Goal: Task Accomplishment & Management: Complete application form

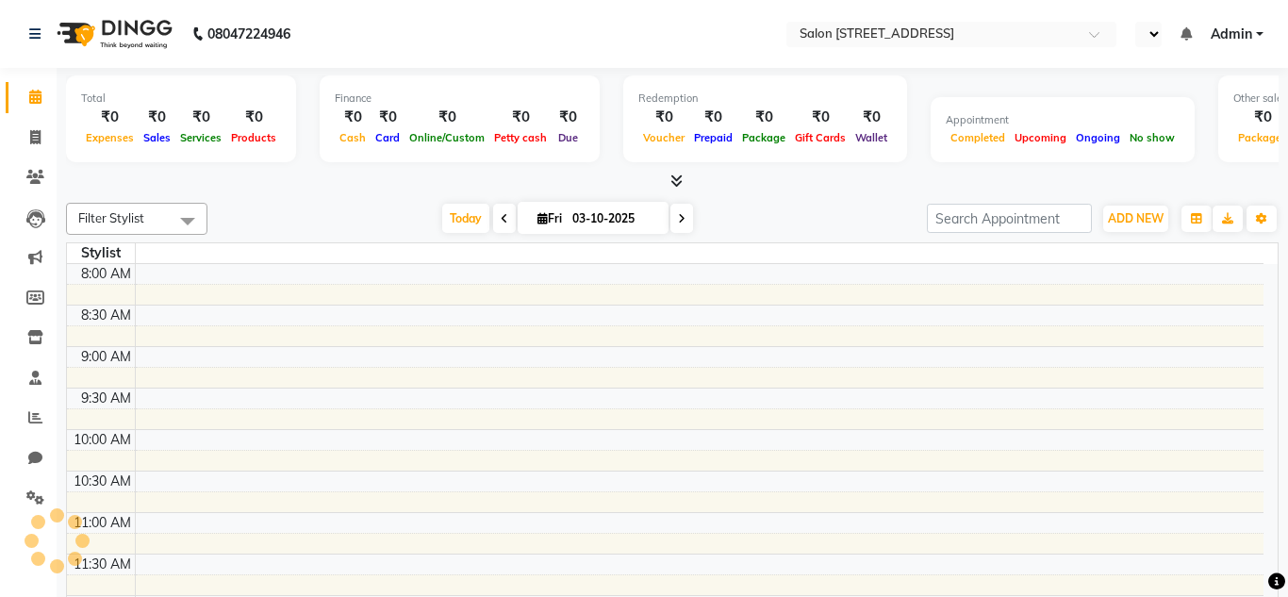
select select "en"
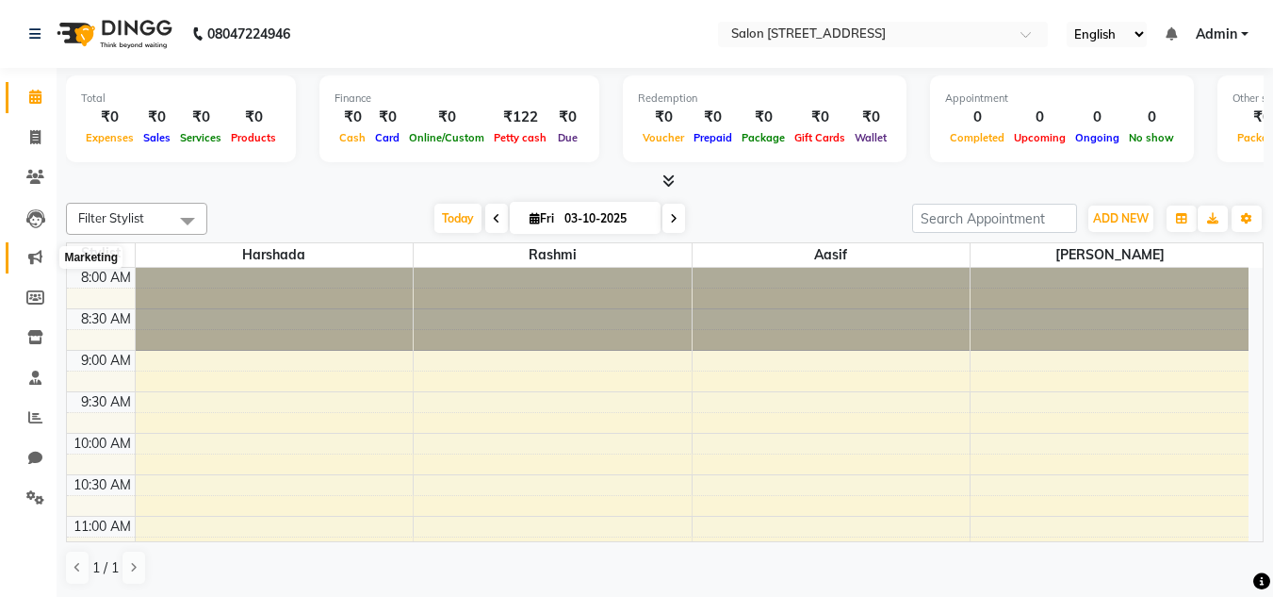
click at [37, 255] on icon at bounding box center [35, 257] width 14 height 14
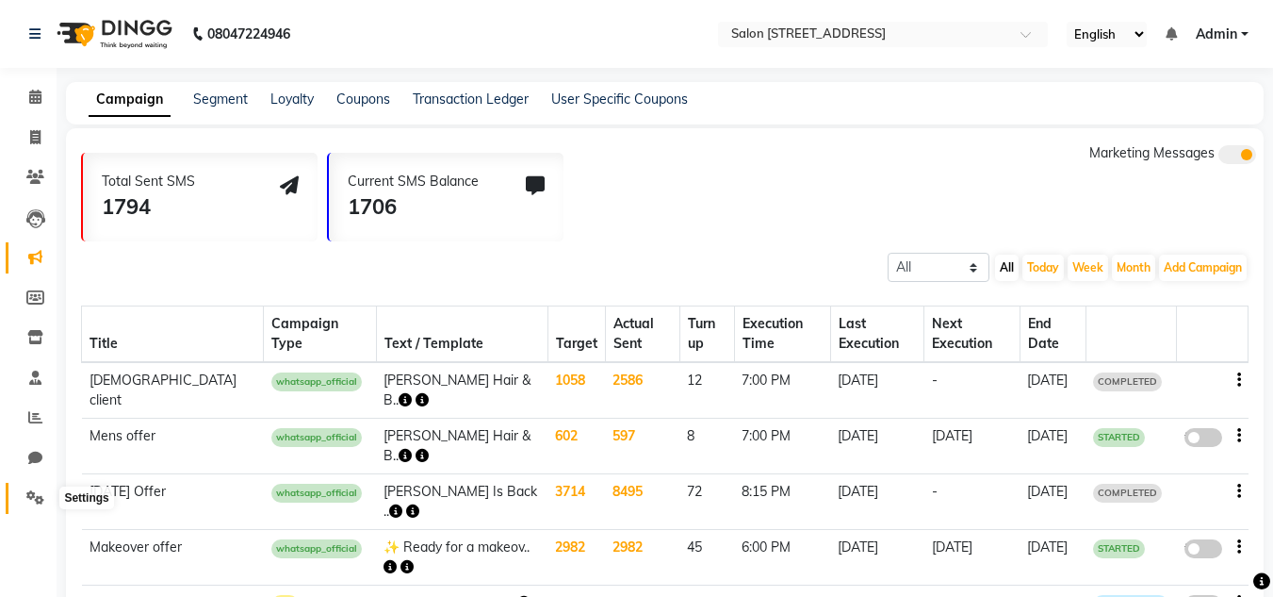
click at [27, 490] on icon at bounding box center [35, 497] width 18 height 14
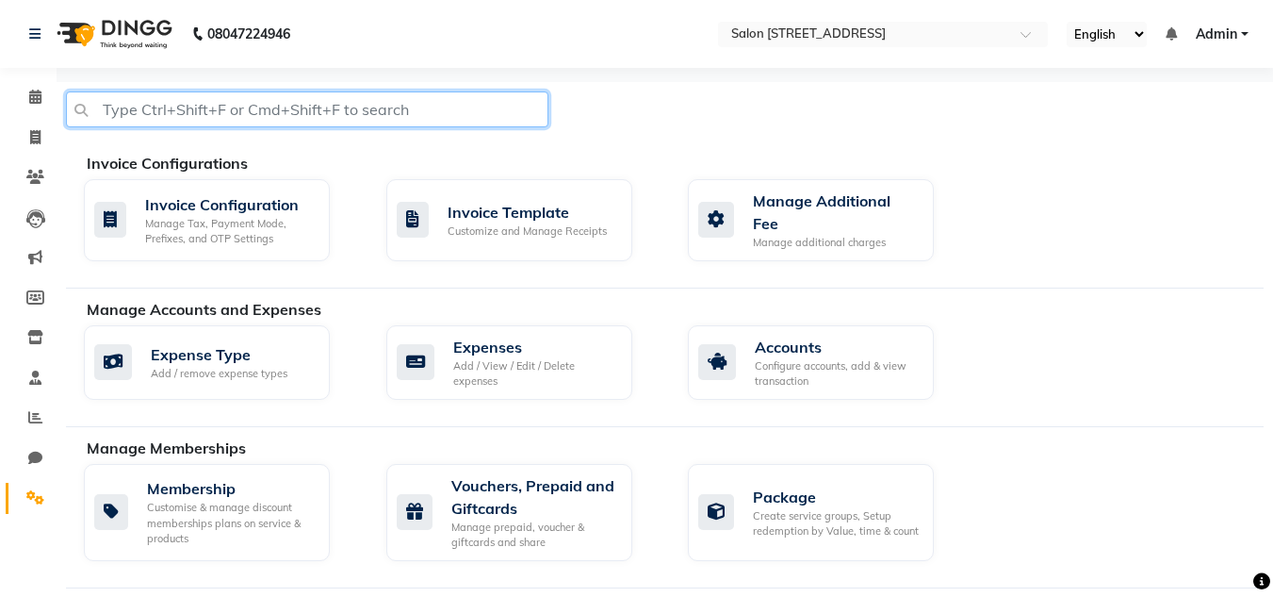
click at [400, 114] on input "text" at bounding box center [307, 109] width 483 height 36
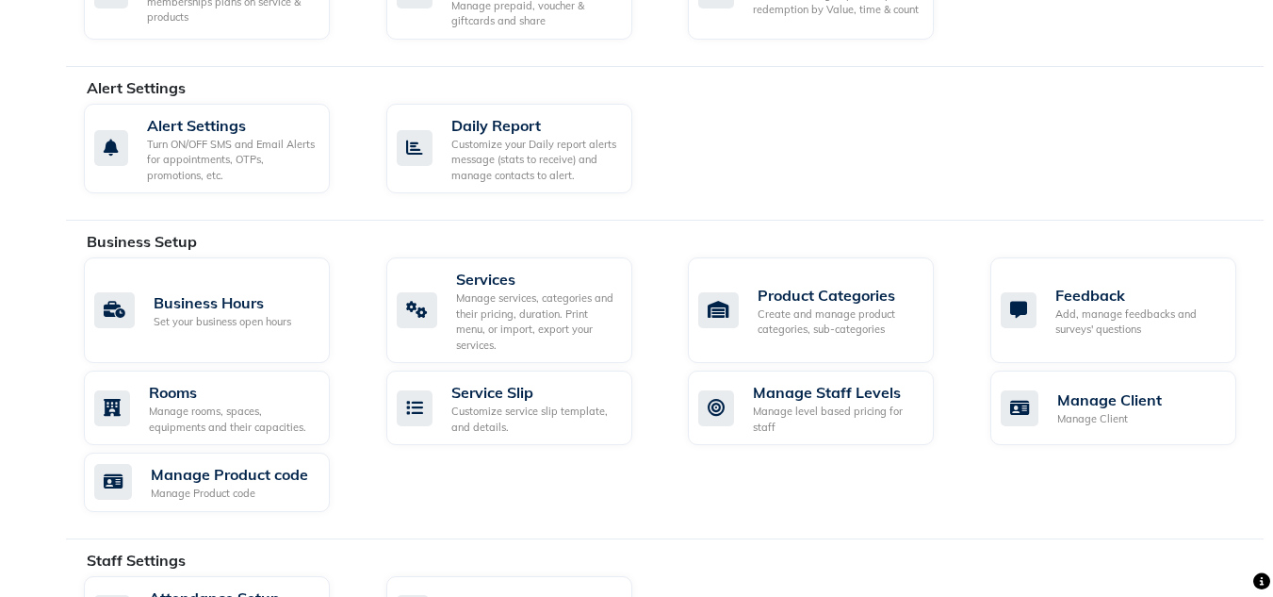
scroll to position [992, 0]
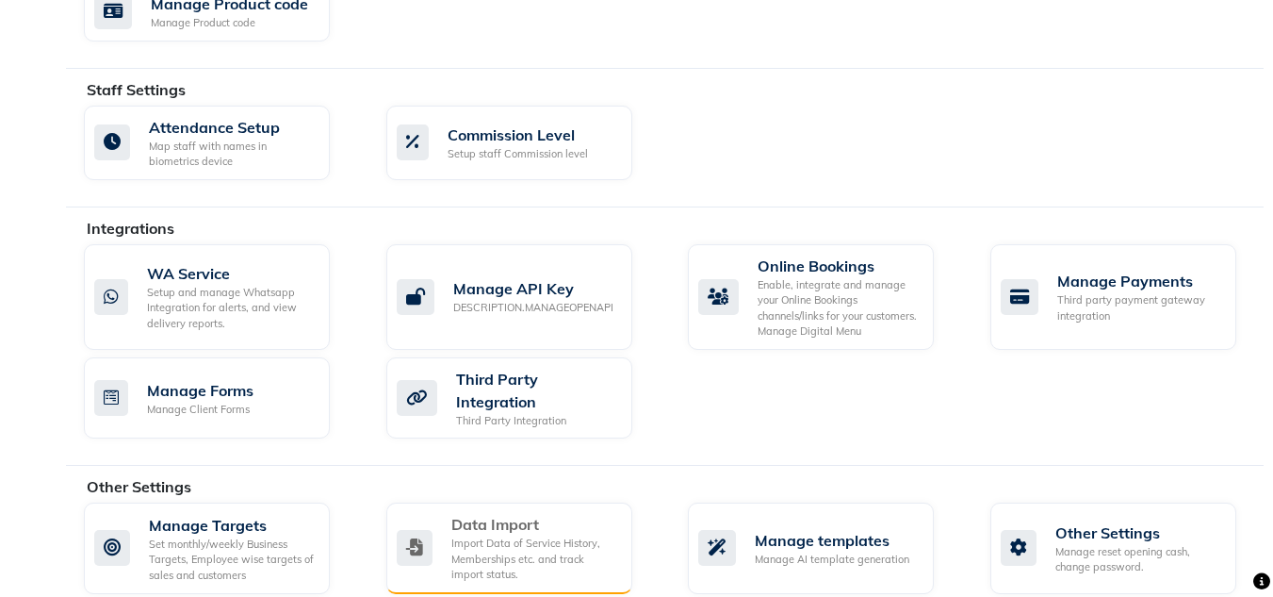
type input "upload data"
click at [485, 535] on div "Import Data of Service History, Memberships etc. and track import status." at bounding box center [535, 558] width 166 height 47
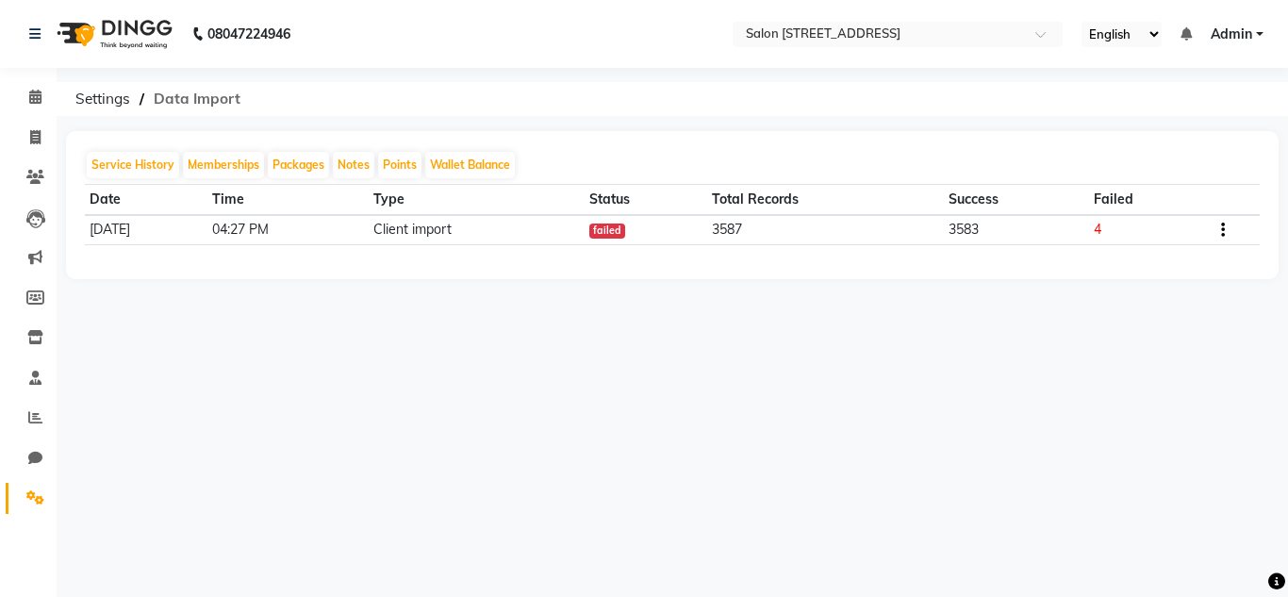
click at [224, 90] on span "Data Import" at bounding box center [197, 99] width 106 height 34
click at [1224, 231] on icon "button" at bounding box center [1223, 230] width 4 height 1
click at [1161, 230] on div "Download Failed Records" at bounding box center [1117, 230] width 158 height 24
click at [147, 169] on button "Service History" at bounding box center [133, 165] width 92 height 26
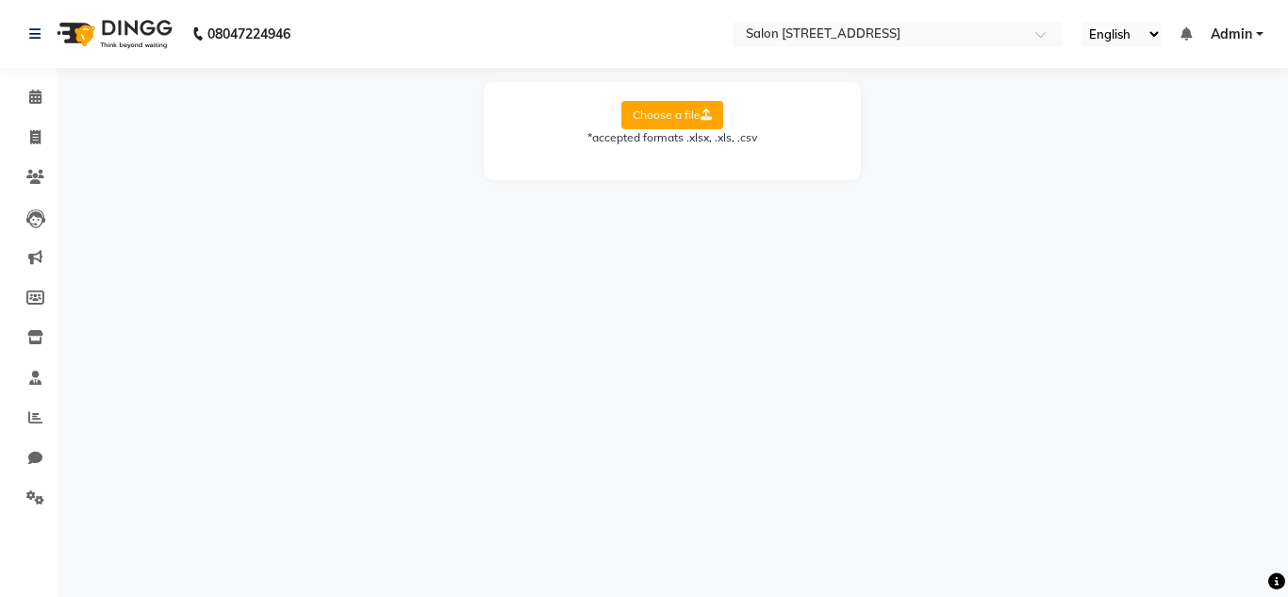
click at [666, 114] on label "Choose a file" at bounding box center [672, 115] width 102 height 28
click at [0, 0] on input "Choose a file" at bounding box center [0, 0] width 0 height 0
click at [810, 177] on select "Select Sheet Sheet1" at bounding box center [756, 175] width 141 height 29
select select "Sheet1"
click at [686, 161] on select "Select Sheet Sheet1" at bounding box center [756, 175] width 141 height 29
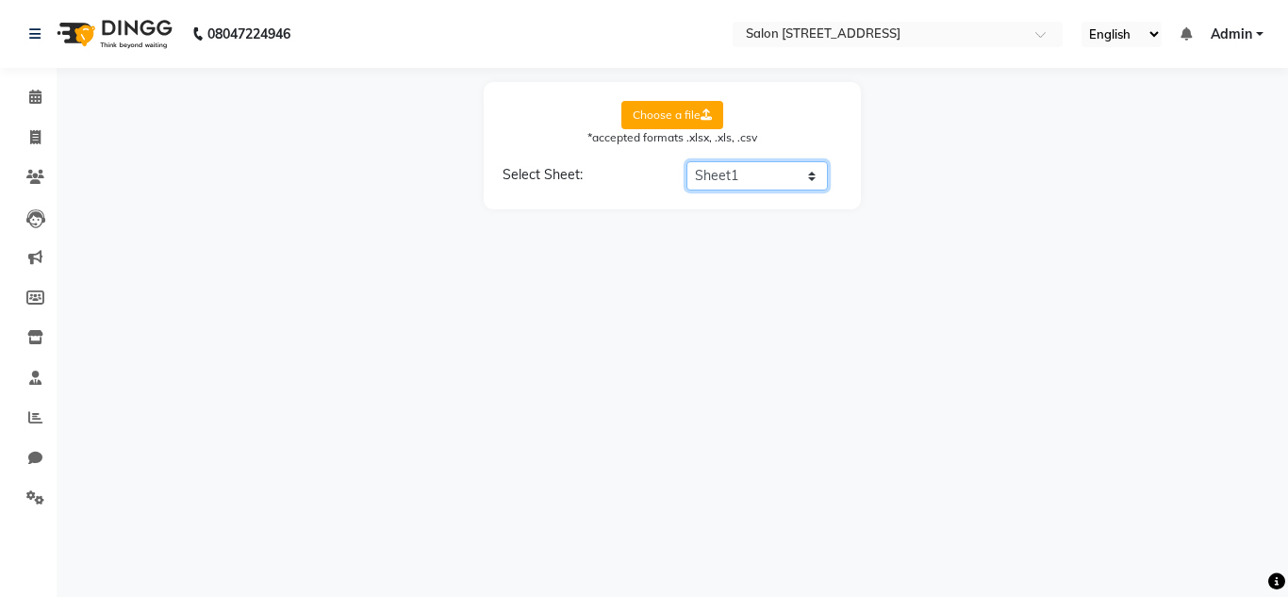
select select "phone"
select select "date"
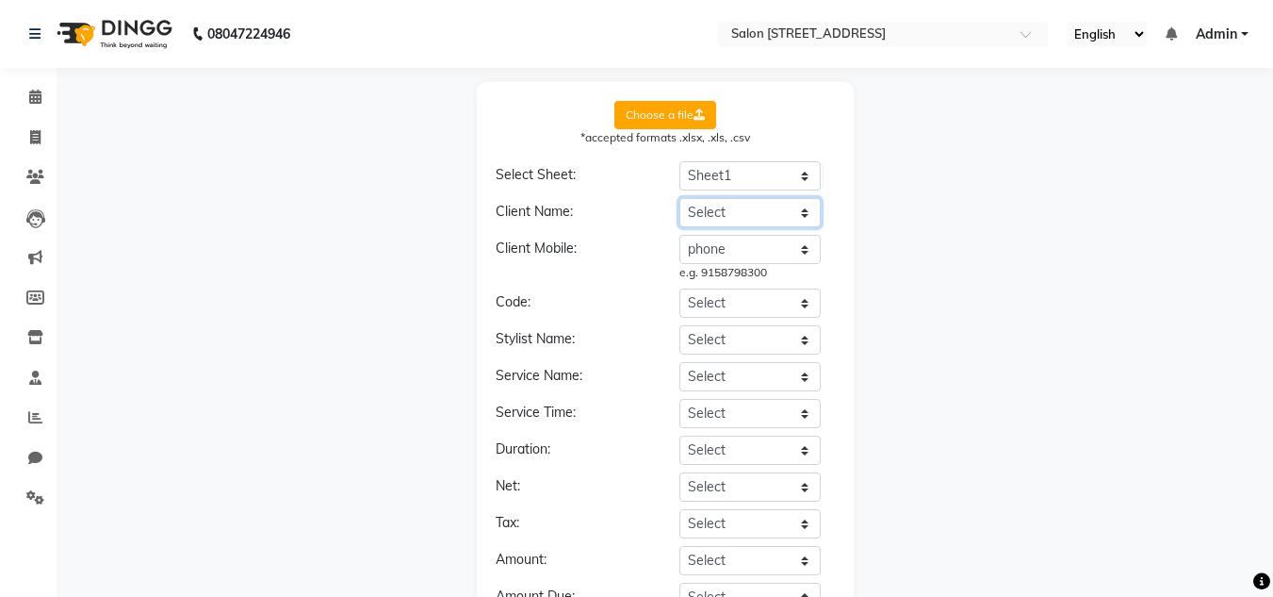
click at [804, 213] on select "Select transaction invoice_id date time customer phone email gender appointment…" at bounding box center [750, 212] width 141 height 29
click at [981, 185] on div "Choose a file *accepted formats .xlsx, .xls, .csv Select Sheet: Select Sheet Sh…" at bounding box center [665, 441] width 1198 height 719
click at [801, 215] on select "Select transaction invoice_id date time customer phone email gender appointment…" at bounding box center [750, 212] width 141 height 29
select select "customer"
click at [680, 198] on select "Select transaction invoice_id date time customer phone email gender appointment…" at bounding box center [750, 212] width 141 height 29
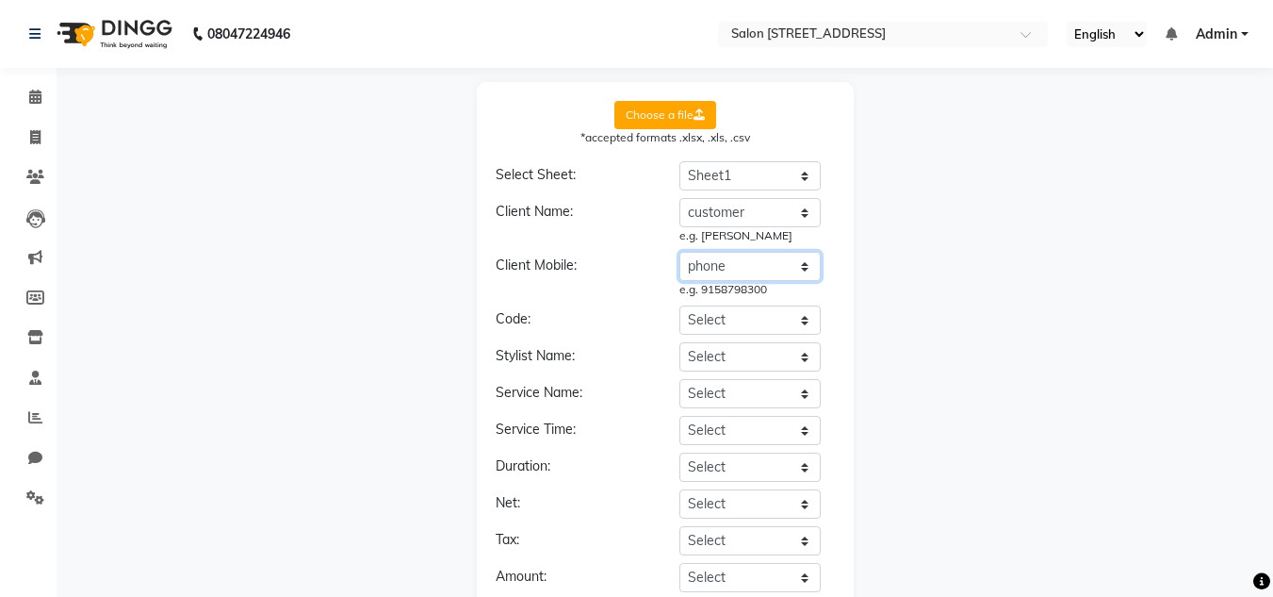
click at [803, 269] on select "Select transaction invoice_id date time customer phone email gender appointment…" at bounding box center [750, 266] width 141 height 29
click at [680, 252] on select "Select transaction invoice_id date time customer phone email gender appointment…" at bounding box center [750, 266] width 141 height 29
click at [803, 395] on select "Select transaction invoice_id date time customer phone email gender appointment…" at bounding box center [750, 393] width 141 height 29
select select "services"
click at [680, 379] on select "Select transaction invoice_id date time customer phone email gender appointment…" at bounding box center [750, 393] width 141 height 29
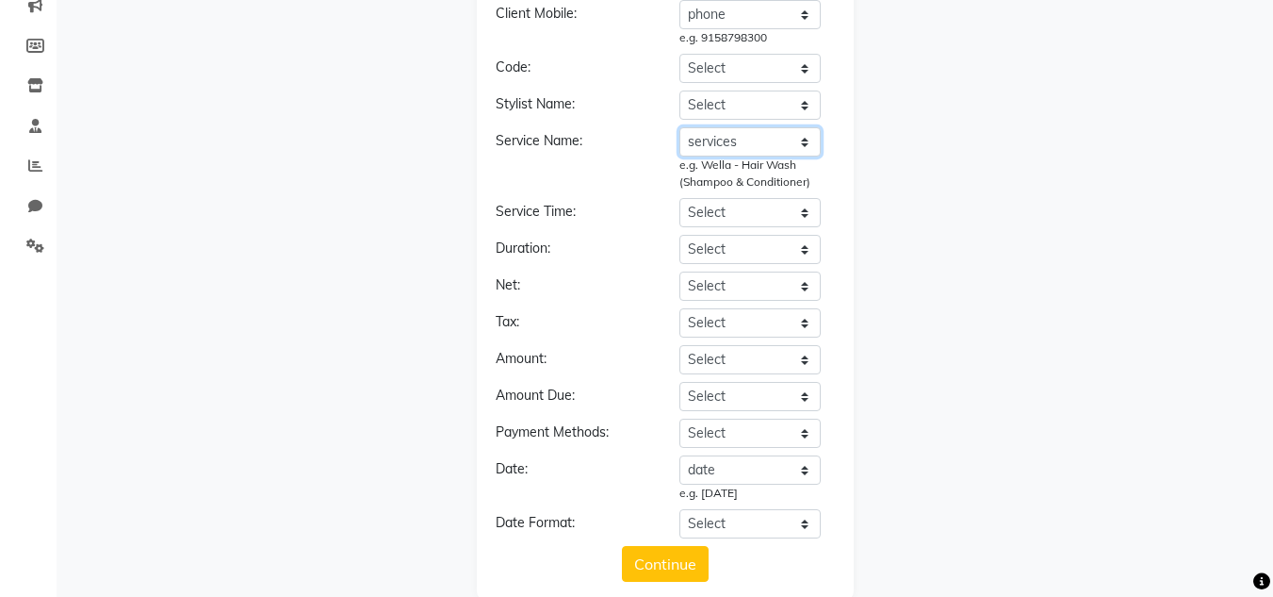
scroll to position [284, 0]
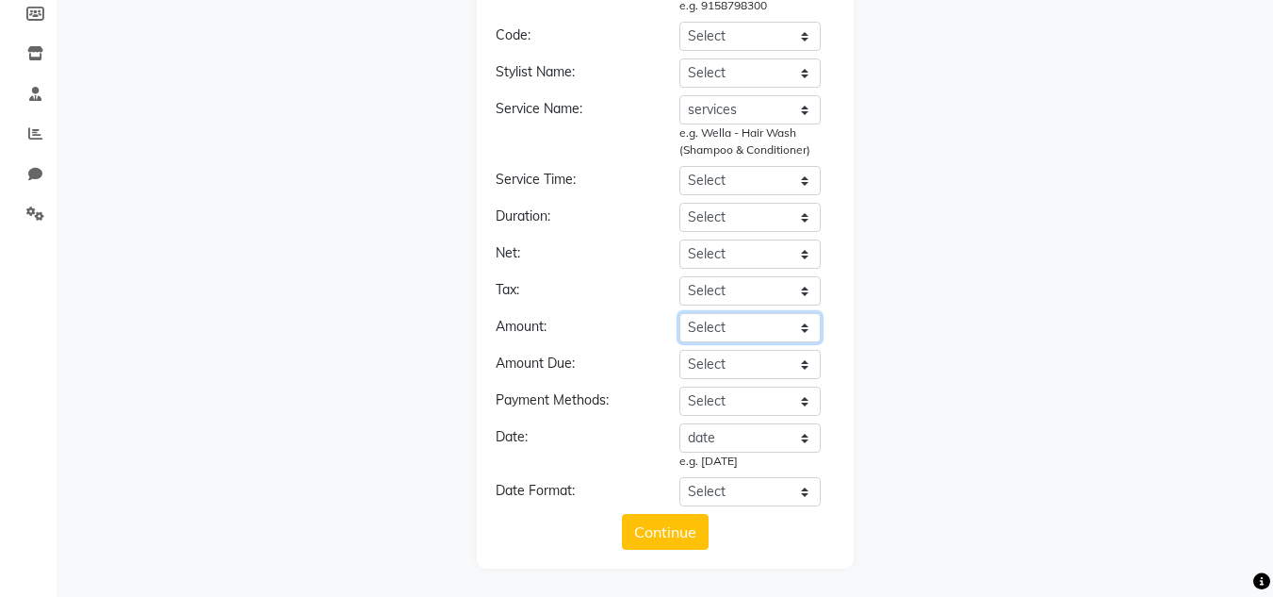
click at [803, 329] on select "Select transaction invoice_id date time customer phone email gender appointment…" at bounding box center [750, 327] width 141 height 29
select select "base_cost"
click at [680, 313] on select "Select transaction invoice_id date time customer phone email gender appointment…" at bounding box center [750, 327] width 141 height 29
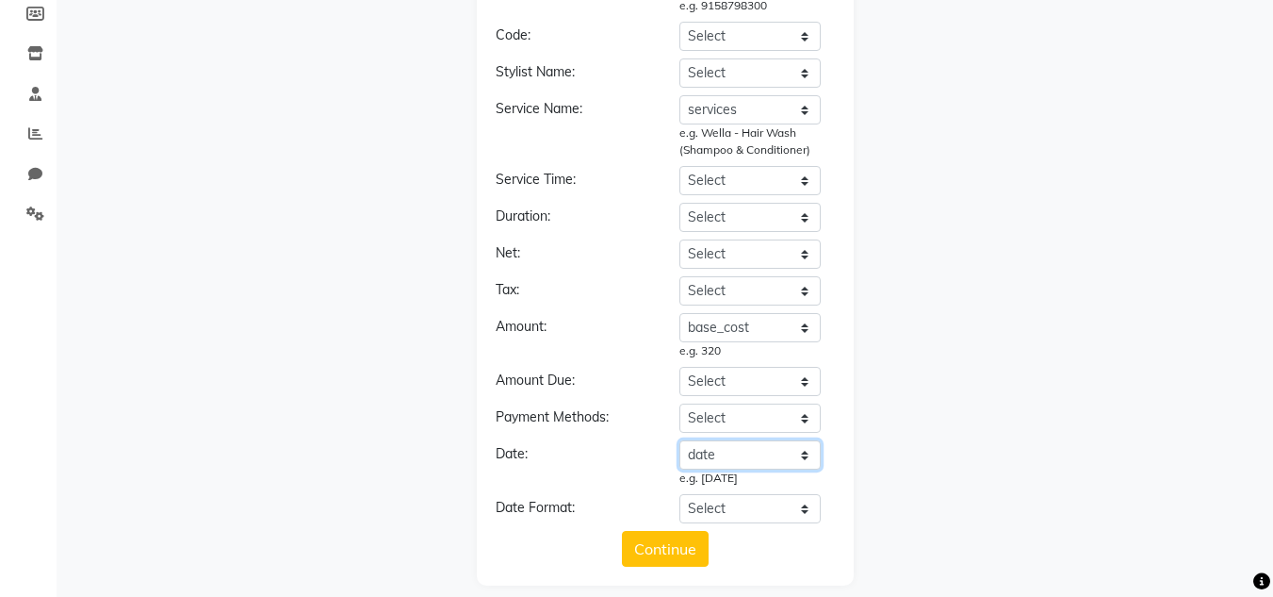
click at [805, 456] on select "Select transaction invoice_id date time customer phone email gender appointment…" at bounding box center [750, 454] width 141 height 29
click at [971, 447] on div "Choose a file *accepted formats .xlsx, .xls, .csv Select Sheet: Select Sheet Sh…" at bounding box center [665, 191] width 1198 height 787
click at [803, 509] on select "Select YYYY-MM-DD MM-DD-YYYY DD-MM-YYYY MMMM Do, YYYY M/D/YYYY MMM Do YY MM/DD/…" at bounding box center [750, 508] width 141 height 29
click at [680, 494] on select "Select YYYY-MM-DD MM-DD-YYYY DD-MM-YYYY MMMM Do, YYYY M/D/YYYY MMM Do YY MM/DD/…" at bounding box center [750, 508] width 141 height 29
click at [804, 511] on select "Select YYYY-MM-DD MM-DD-YYYY DD-MM-YYYY MMMM Do, YYYY M/D/YYYY MMM Do YY MM/DD/…" at bounding box center [750, 508] width 141 height 29
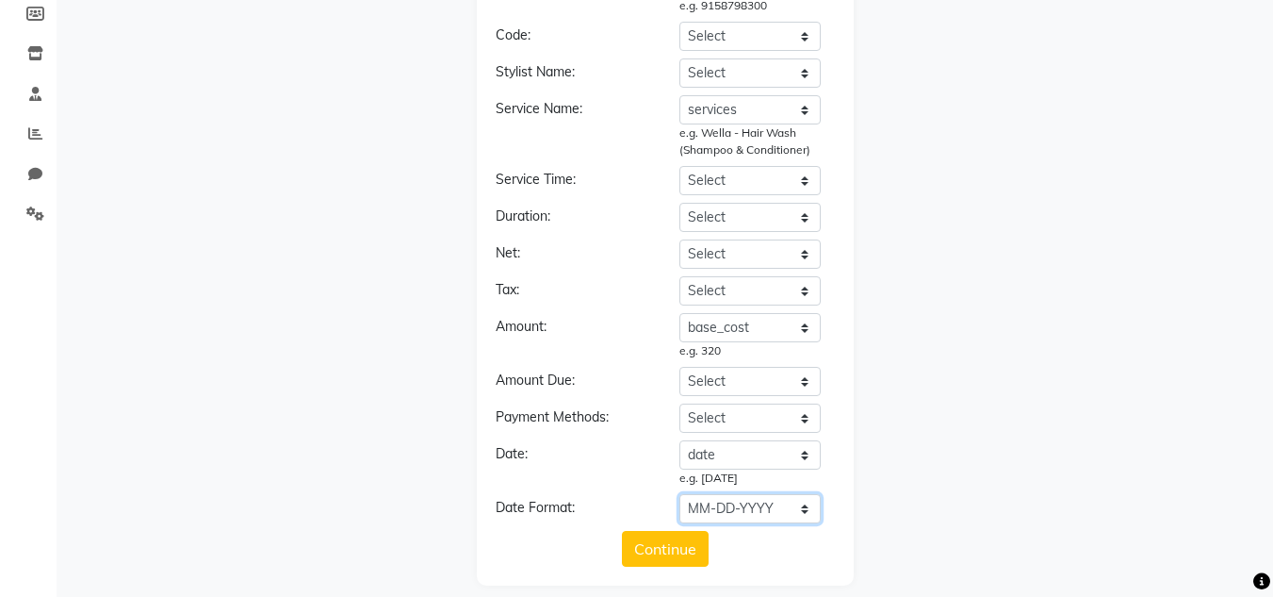
select select "DD-MM-YYYY"
click at [680, 494] on select "Select YYYY-MM-DD MM-DD-YYYY DD-MM-YYYY MMMM Do, YYYY M/D/YYYY MMM Do YY MM/DD/…" at bounding box center [750, 508] width 141 height 29
click at [653, 550] on button "Continue" at bounding box center [665, 549] width 87 height 36
click at [803, 76] on select "Select transaction invoice_id date time customer phone email gender appointment…" at bounding box center [750, 72] width 141 height 29
click at [1035, 214] on div "Choose a file *accepted formats .xlsx, .xls, .csv Select Sheet: Select Sheet Sh…" at bounding box center [665, 191] width 1198 height 787
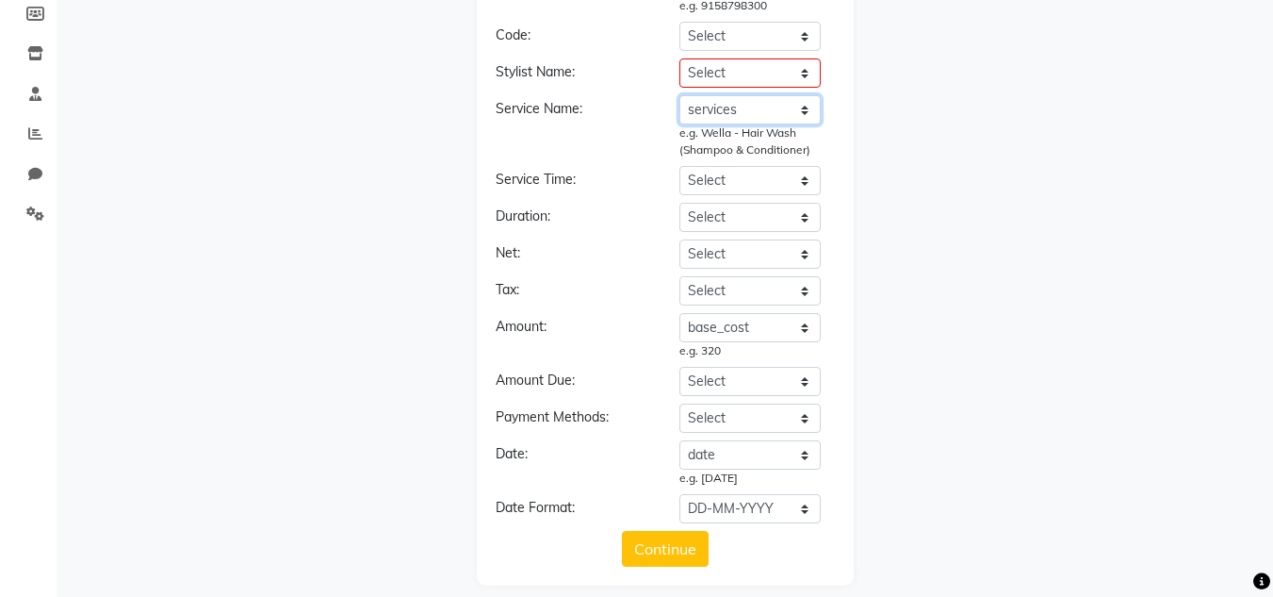
click at [804, 109] on select "Select transaction invoice_id date time customer phone email gender appointment…" at bounding box center [750, 109] width 141 height 29
click at [1012, 77] on div "Choose a file *accepted formats .xlsx, .xls, .csv Select Sheet: Select Sheet Sh…" at bounding box center [665, 191] width 1198 height 787
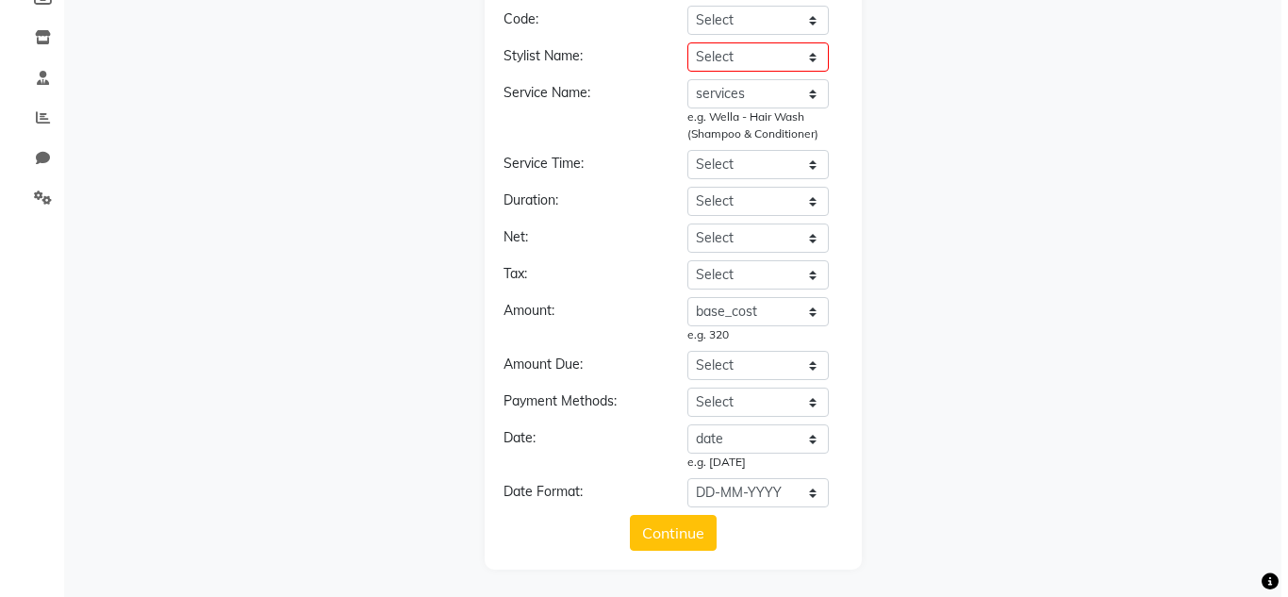
scroll to position [301, 0]
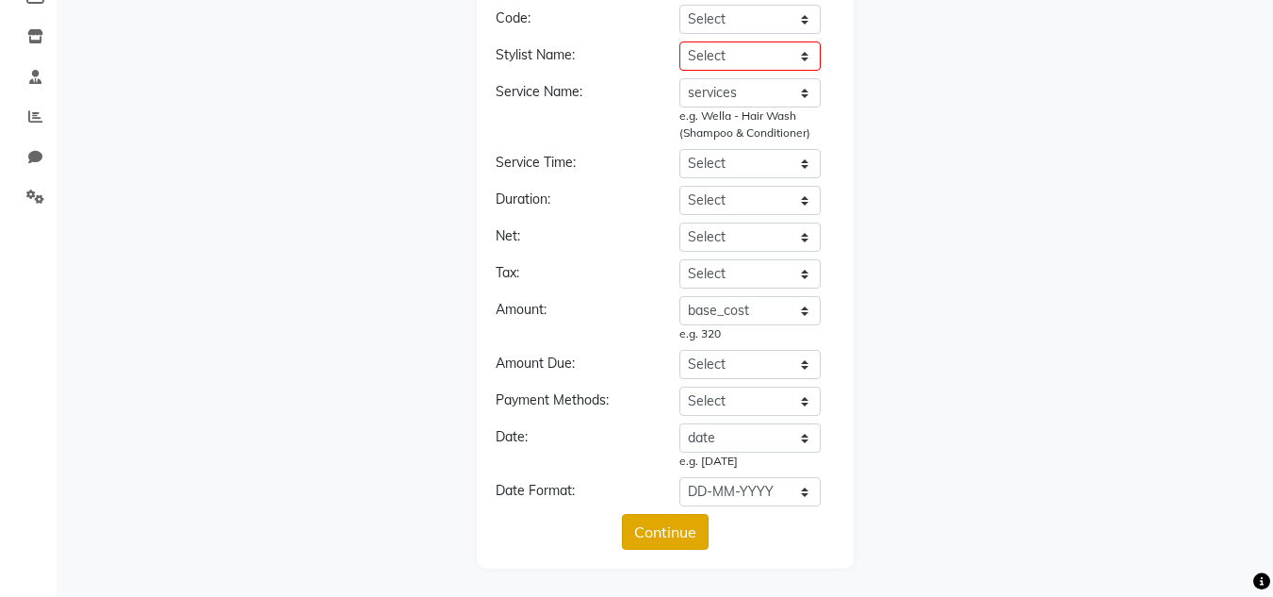
click at [656, 534] on button "Continue" at bounding box center [665, 532] width 87 height 36
click at [804, 61] on select "Select transaction invoice_id date time customer phone email gender appointment…" at bounding box center [750, 55] width 141 height 29
select select "gender"
click at [680, 41] on select "Select transaction invoice_id date time customer phone email gender appointment…" at bounding box center [750, 55] width 141 height 29
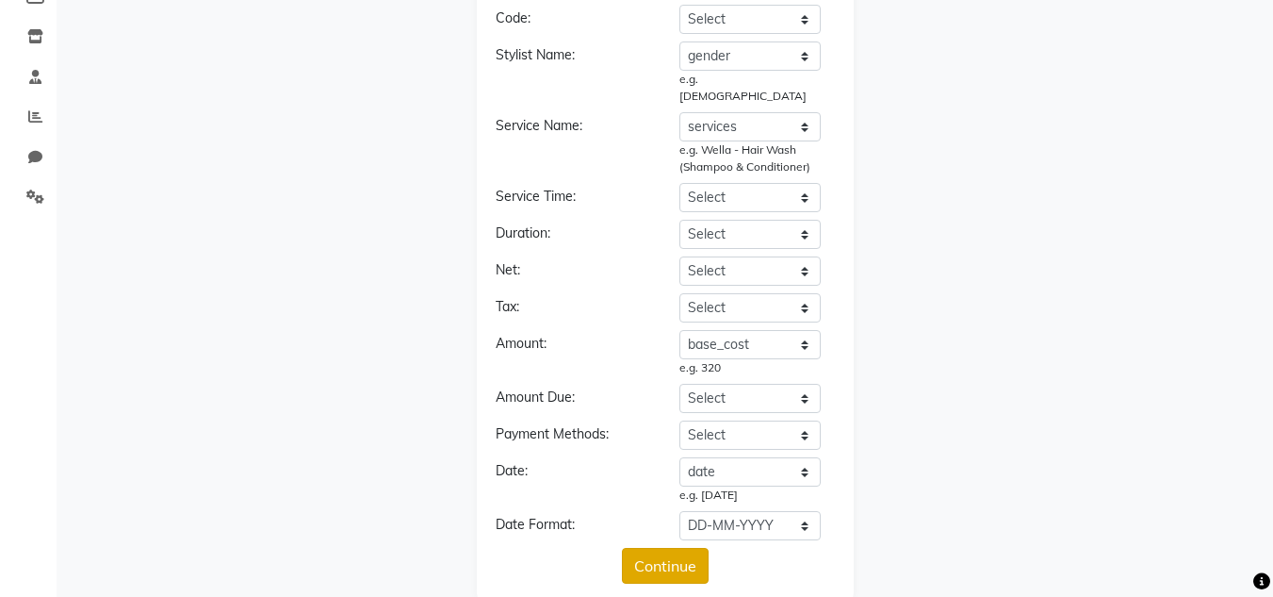
click at [669, 548] on button "Continue" at bounding box center [665, 566] width 87 height 36
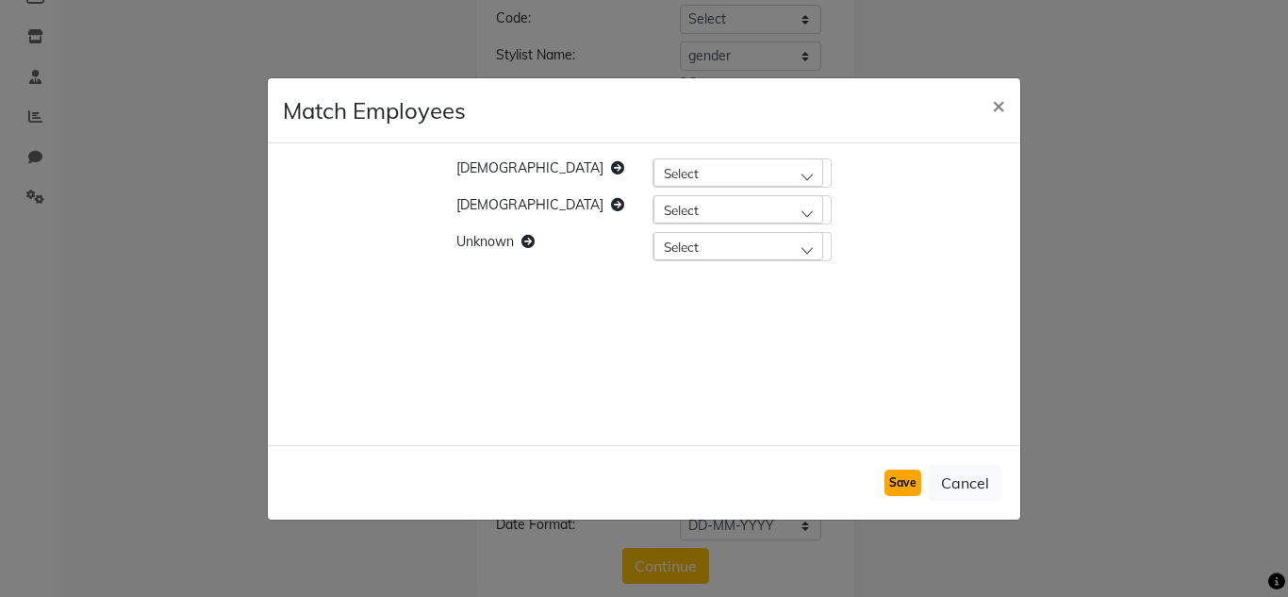
click at [896, 485] on button "Save" at bounding box center [902, 482] width 37 height 26
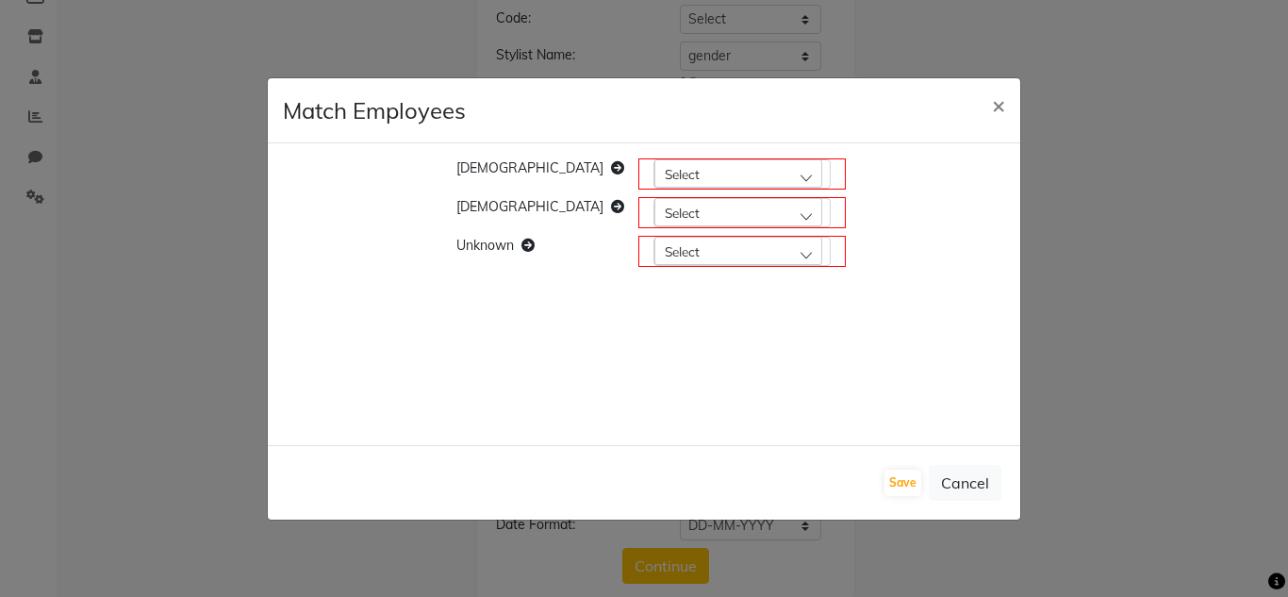
click at [763, 181] on div "Select" at bounding box center [738, 173] width 168 height 28
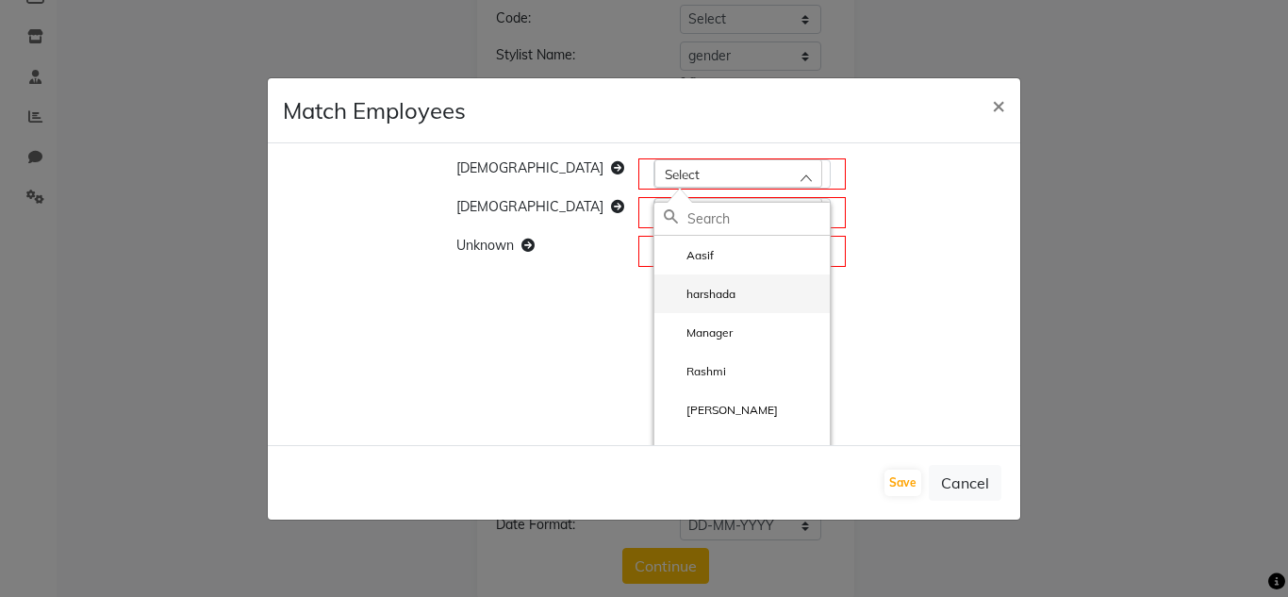
click at [670, 277] on li "harshada" at bounding box center [741, 293] width 175 height 39
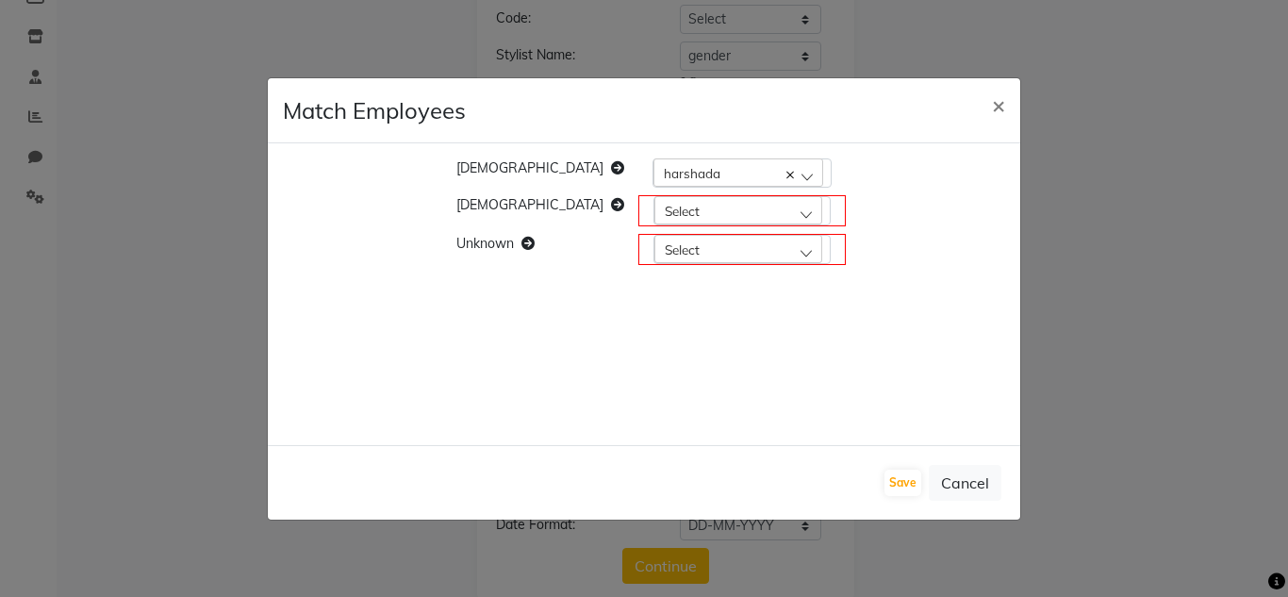
click at [766, 214] on div "Select" at bounding box center [738, 210] width 168 height 28
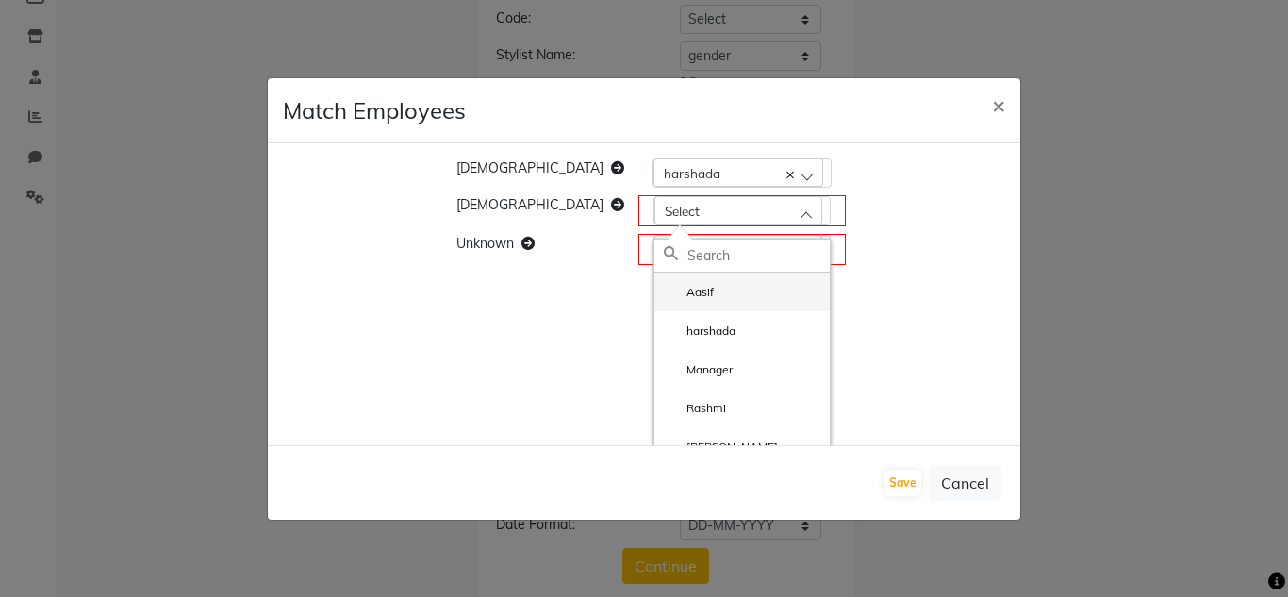
click at [664, 291] on label "Aasif" at bounding box center [689, 292] width 50 height 17
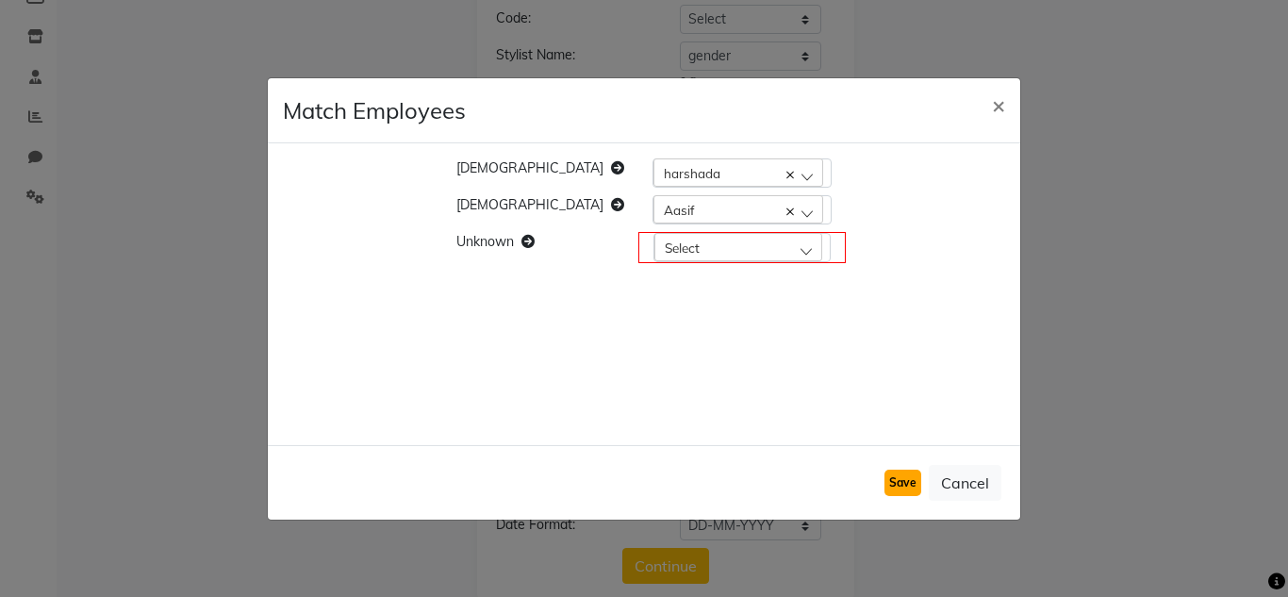
click at [904, 477] on button "Save" at bounding box center [902, 482] width 37 height 26
click at [763, 252] on div "Select" at bounding box center [738, 247] width 168 height 28
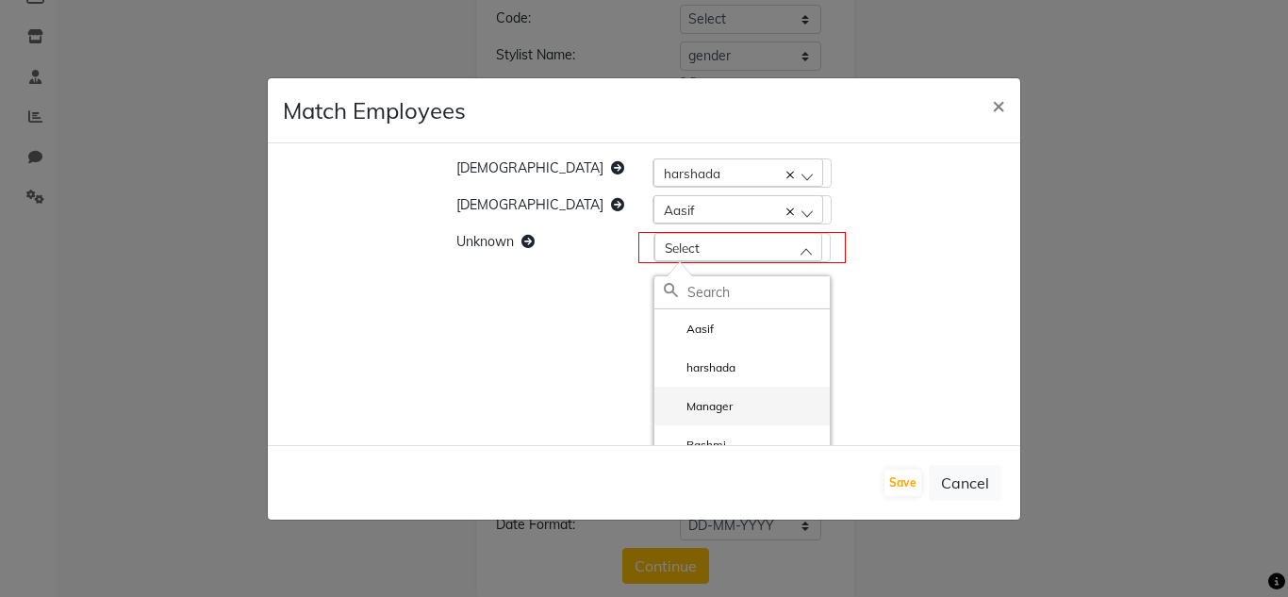
click at [677, 404] on label "Manager" at bounding box center [698, 406] width 69 height 17
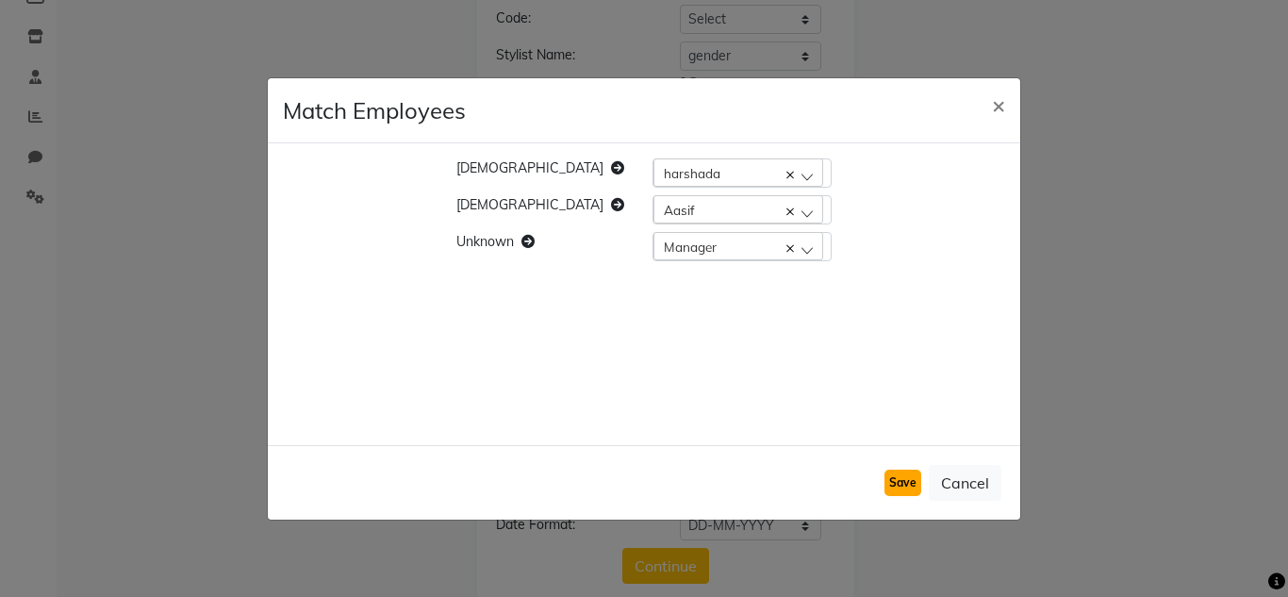
click at [905, 478] on button "Save" at bounding box center [902, 482] width 37 height 26
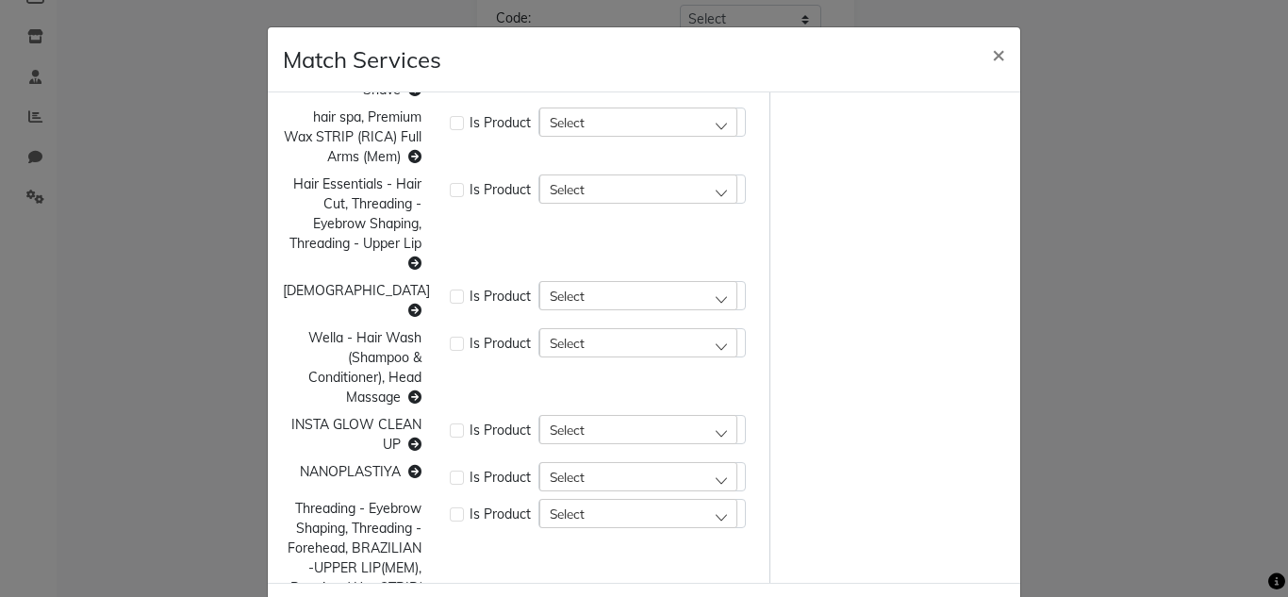
scroll to position [1081, 0]
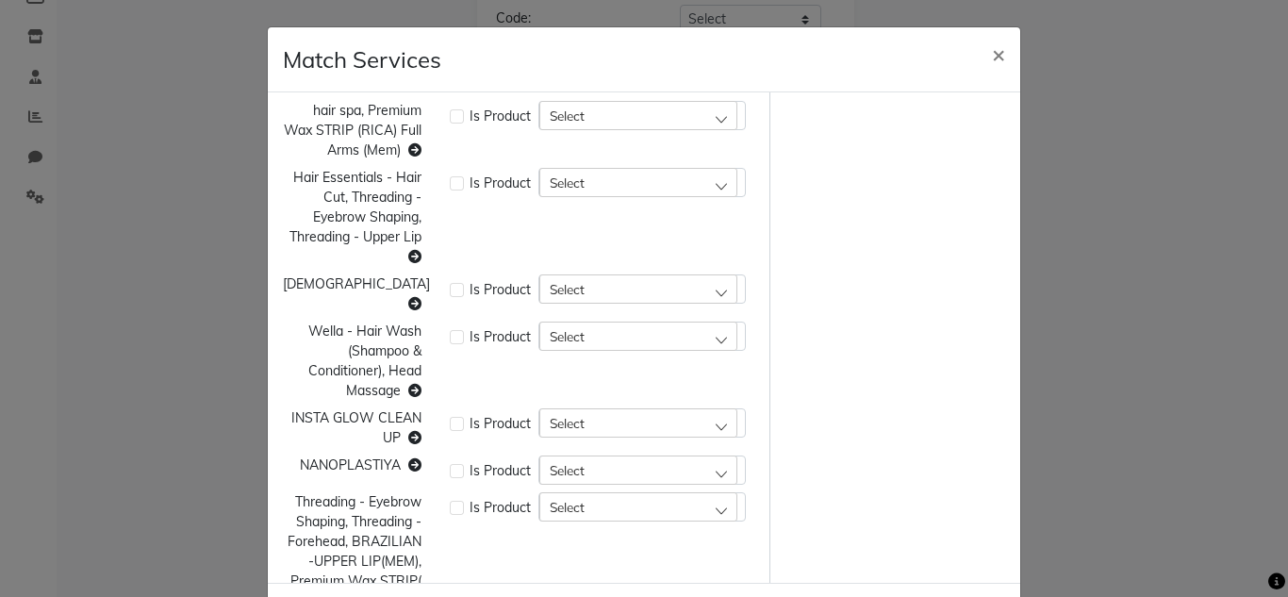
click at [450, 501] on label at bounding box center [457, 508] width 14 height 14
click at [450, 500] on input "checkbox" at bounding box center [456, 506] width 12 height 12
checkbox input "true"
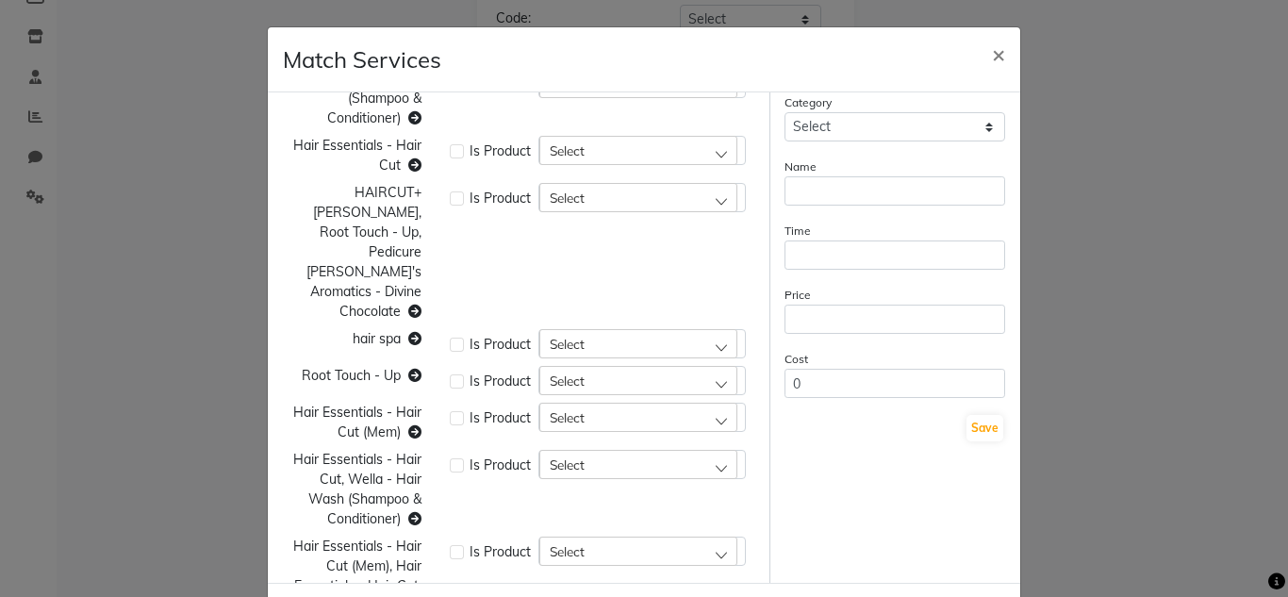
scroll to position [0, 0]
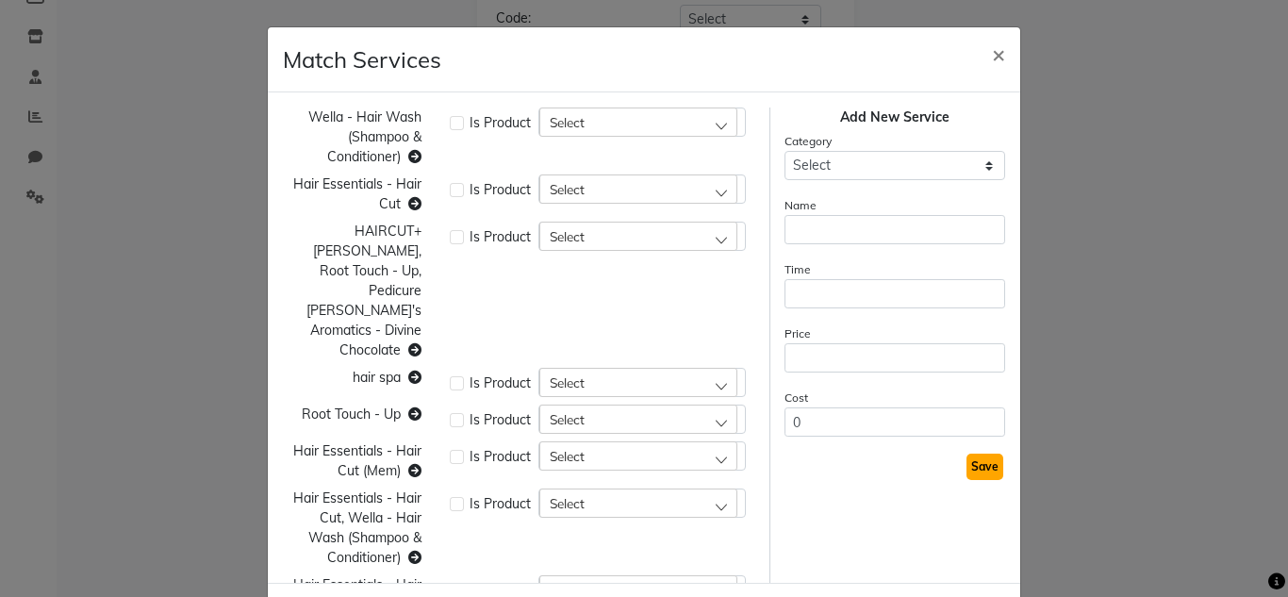
click at [966, 468] on button "Save" at bounding box center [984, 466] width 37 height 26
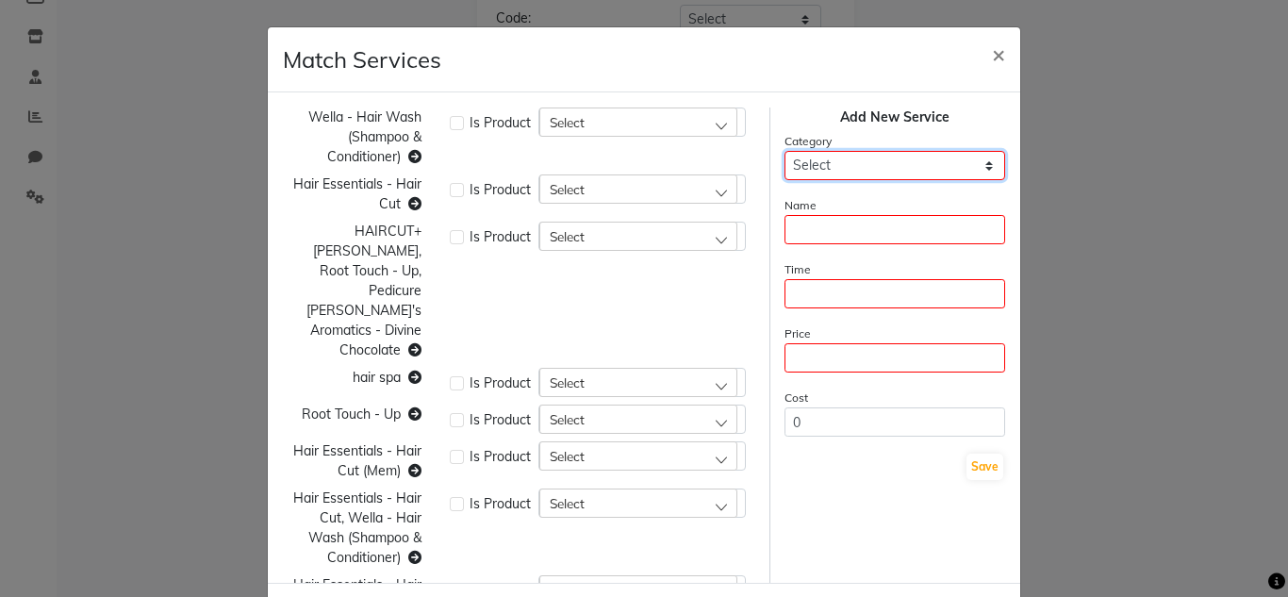
click at [969, 166] on select "Select Classic Hair Cut Hair Spa & Treatments Head Massage (30 Mins) Hair Care …" at bounding box center [894, 165] width 221 height 29
select select "118478"
click at [784, 151] on select "Select Classic Hair Cut Hair Spa & Treatments Head Massage (30 Mins) Hair Care …" at bounding box center [894, 165] width 221 height 29
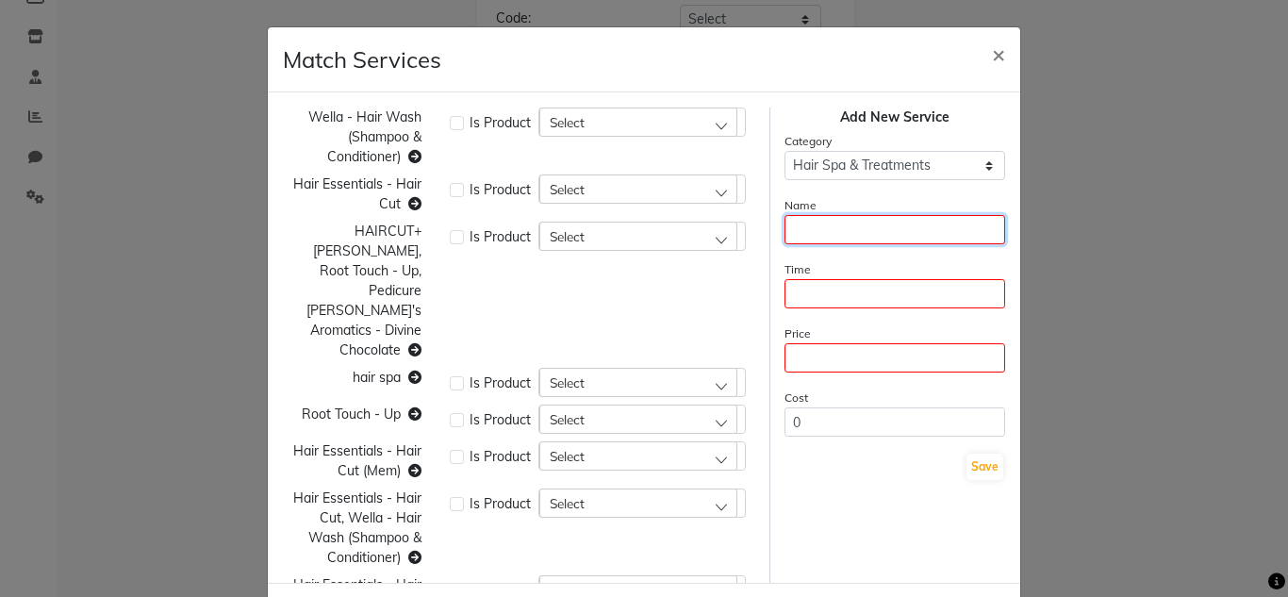
click at [797, 235] on input "text" at bounding box center [894, 229] width 221 height 29
type input "spa"
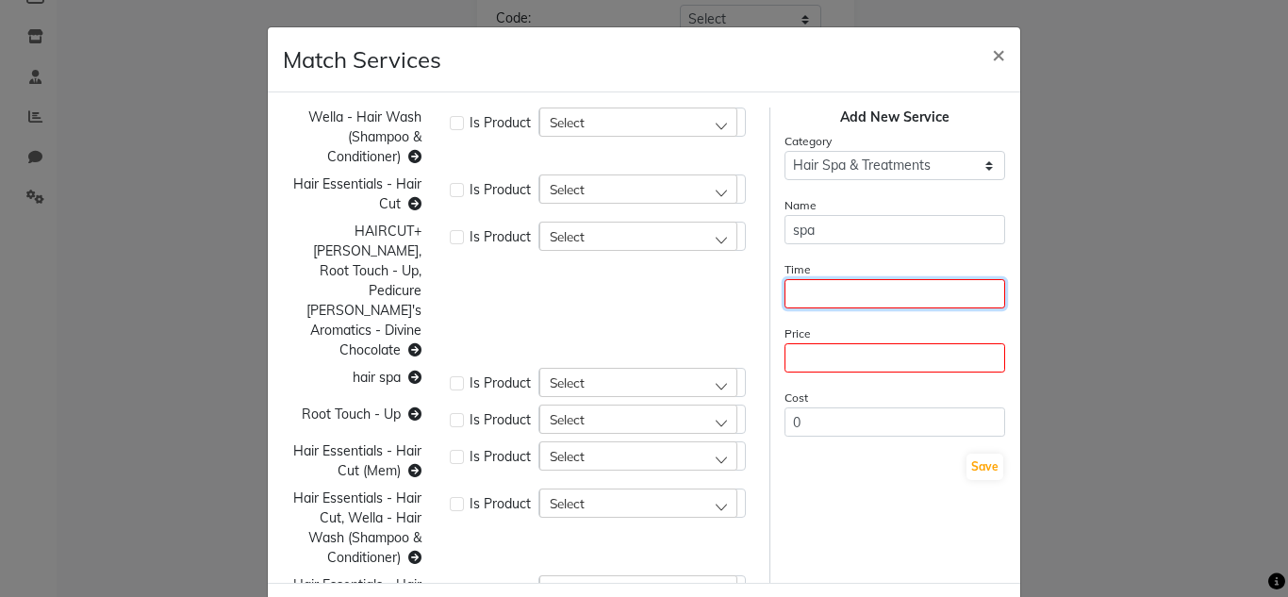
click at [784, 300] on input "number" at bounding box center [894, 293] width 221 height 29
type input "60"
click at [788, 365] on input "number" at bounding box center [894, 357] width 221 height 29
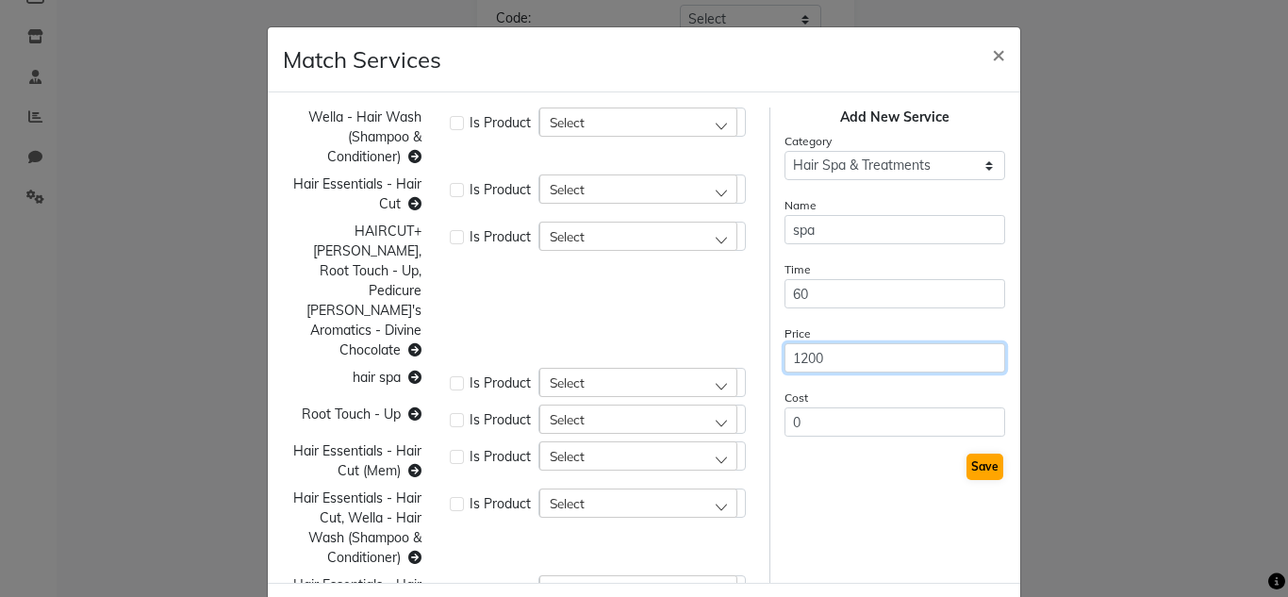
type input "1200"
click at [968, 468] on button "Save" at bounding box center [984, 466] width 37 height 26
select select
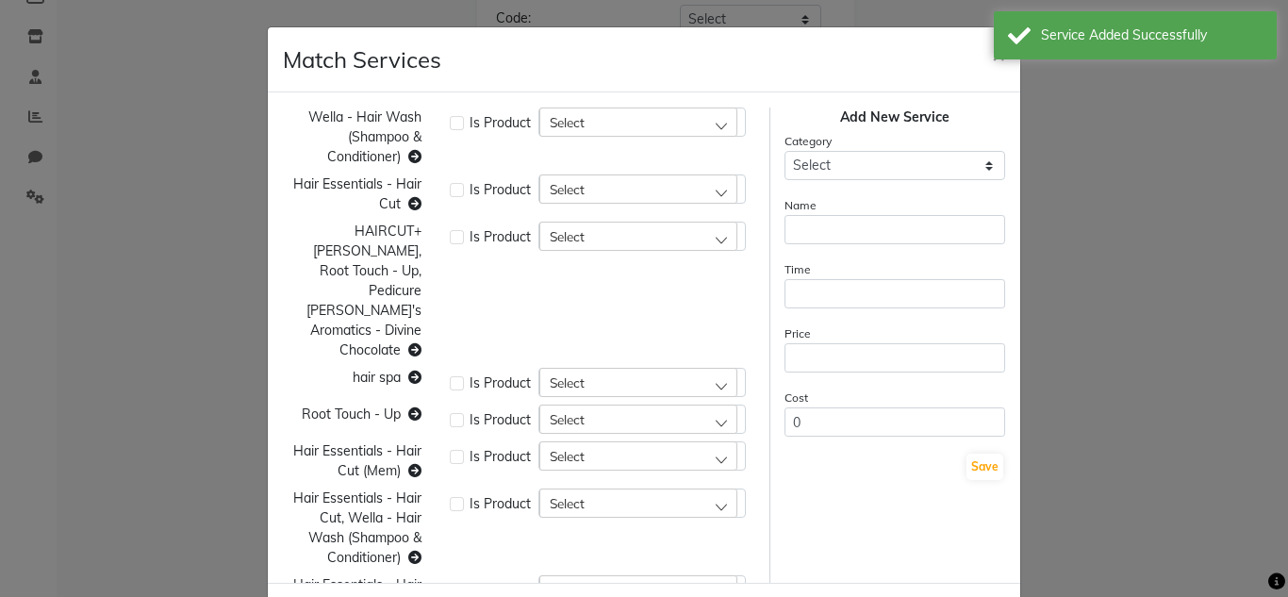
click at [1283, 589] on icon at bounding box center [1276, 581] width 17 height 17
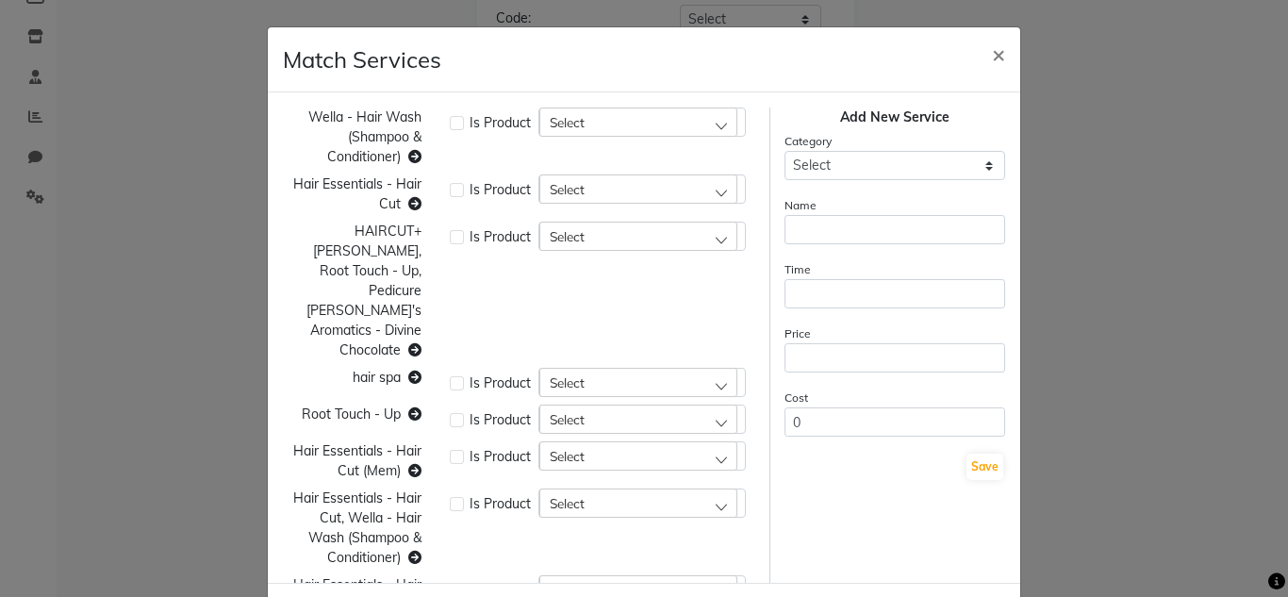
click at [1280, 592] on div at bounding box center [1276, 580] width 17 height 25
drag, startPoint x: 1280, startPoint y: 592, endPoint x: 1274, endPoint y: 581, distance: 12.6
click at [1274, 581] on div at bounding box center [1276, 580] width 17 height 25
click at [1274, 581] on icon at bounding box center [1276, 581] width 17 height 17
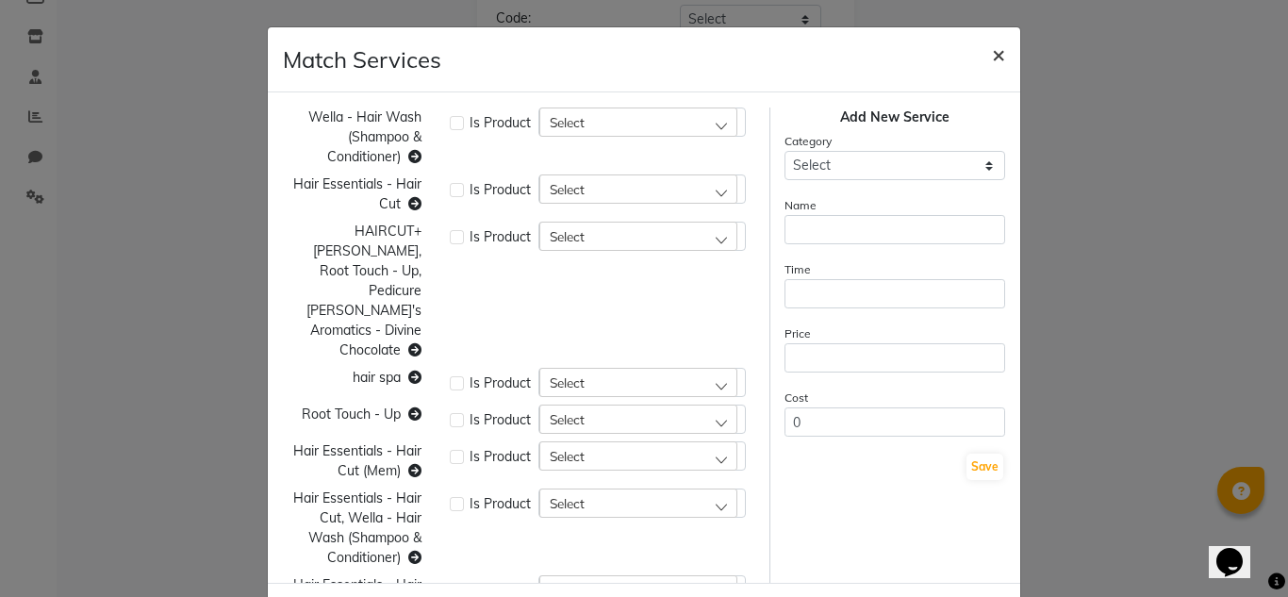
click at [992, 57] on span "×" at bounding box center [998, 54] width 13 height 28
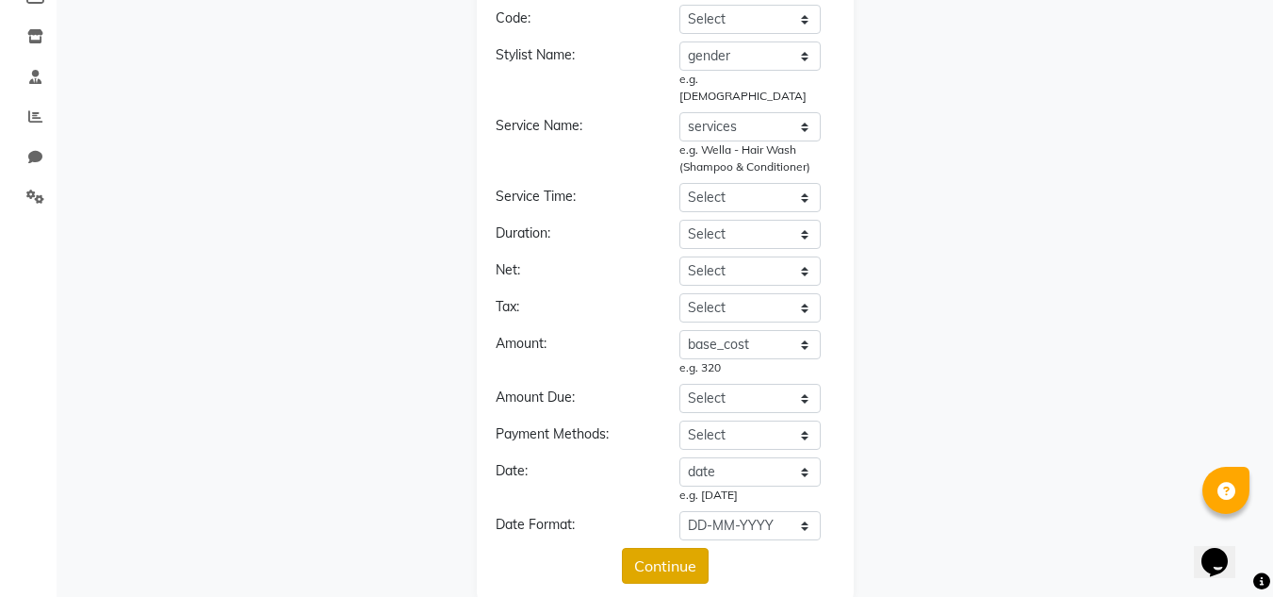
click at [678, 548] on button "Continue" at bounding box center [665, 566] width 87 height 36
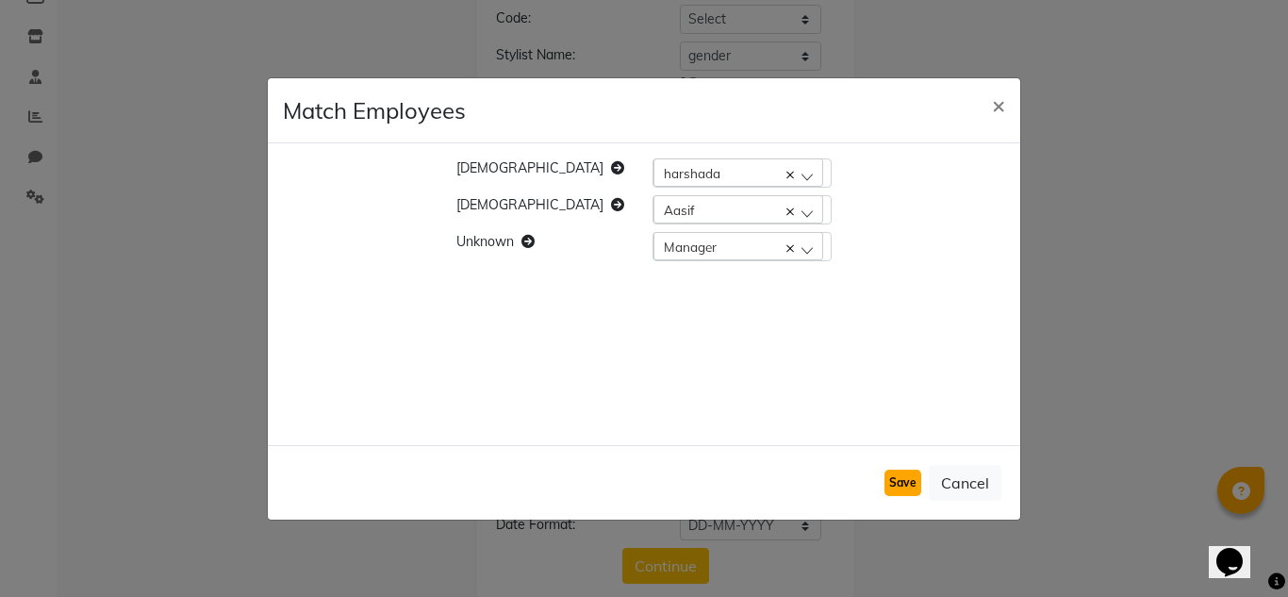
click at [900, 484] on button "Save" at bounding box center [902, 482] width 37 height 26
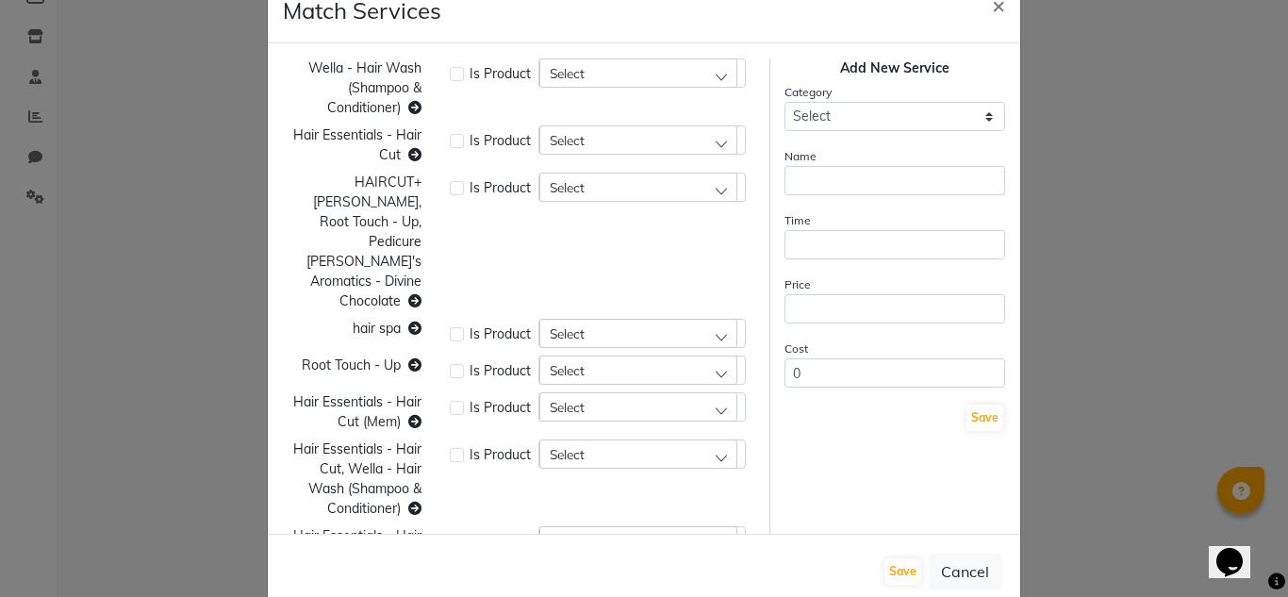
scroll to position [88, 0]
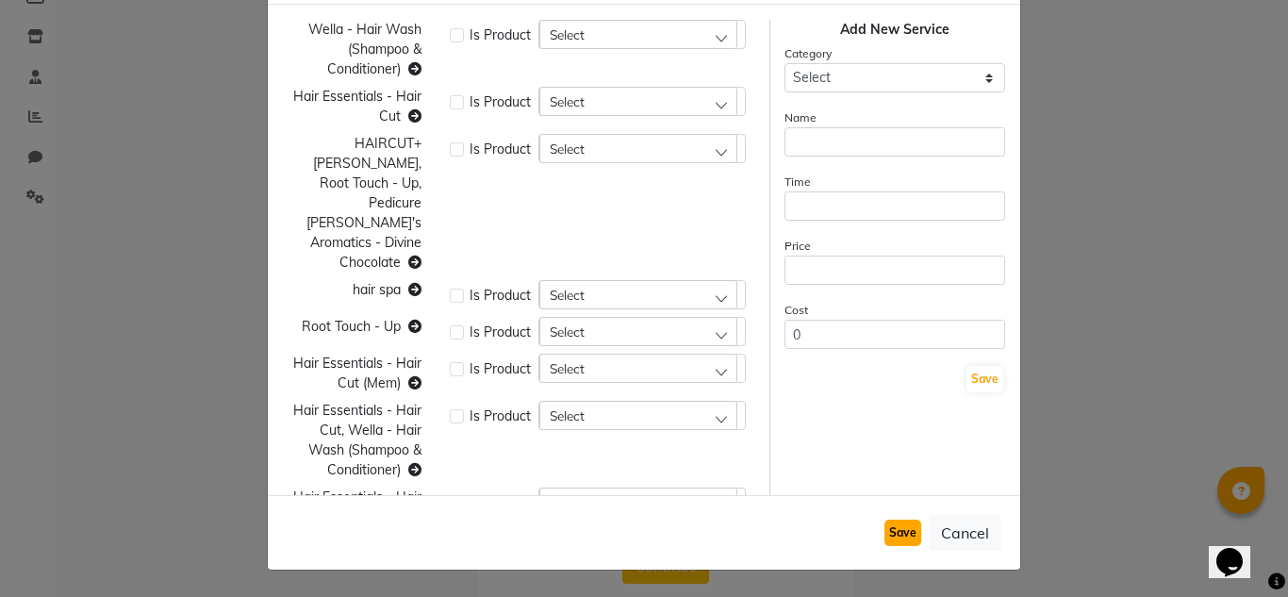
click at [888, 531] on button "Save" at bounding box center [902, 532] width 37 height 26
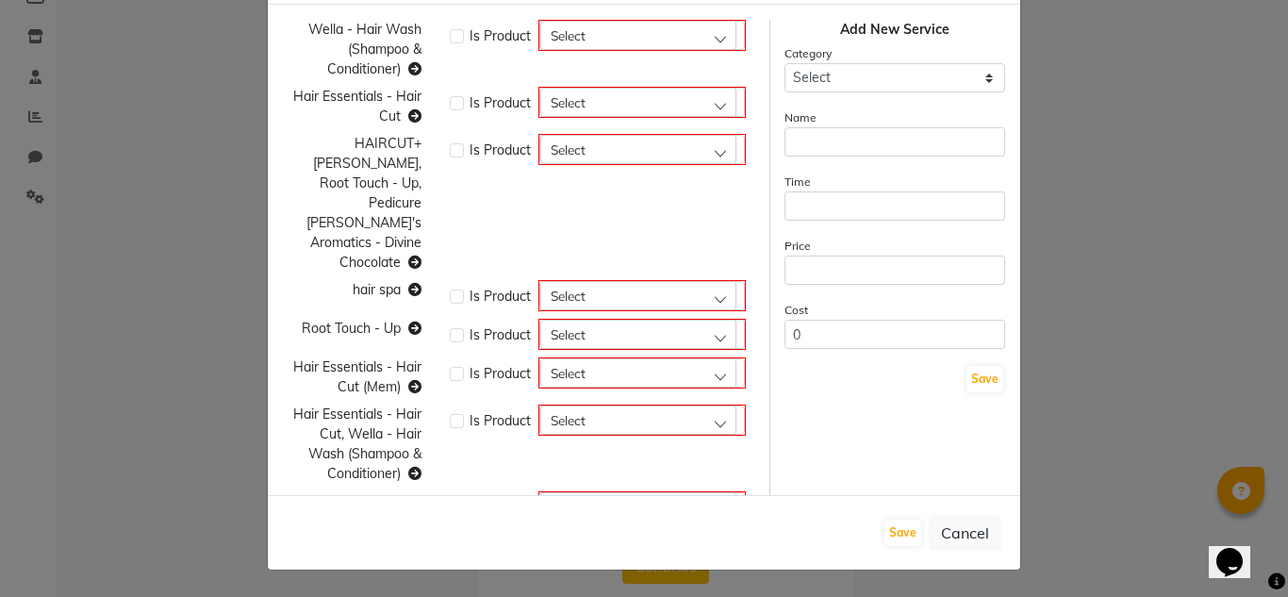
click at [450, 501] on label at bounding box center [457, 508] width 14 height 14
click at [450, 500] on input "checkbox" at bounding box center [456, 506] width 12 height 12
checkbox input "true"
click at [707, 492] on div "Select" at bounding box center [638, 506] width 196 height 28
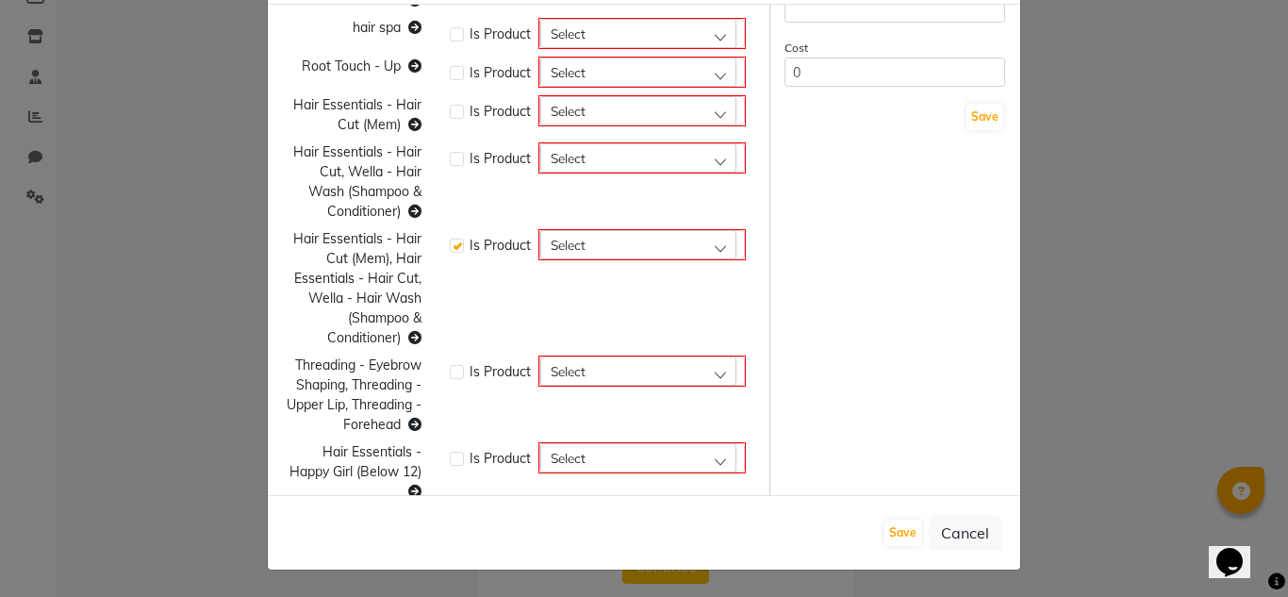
click at [706, 510] on div "Select" at bounding box center [638, 524] width 196 height 28
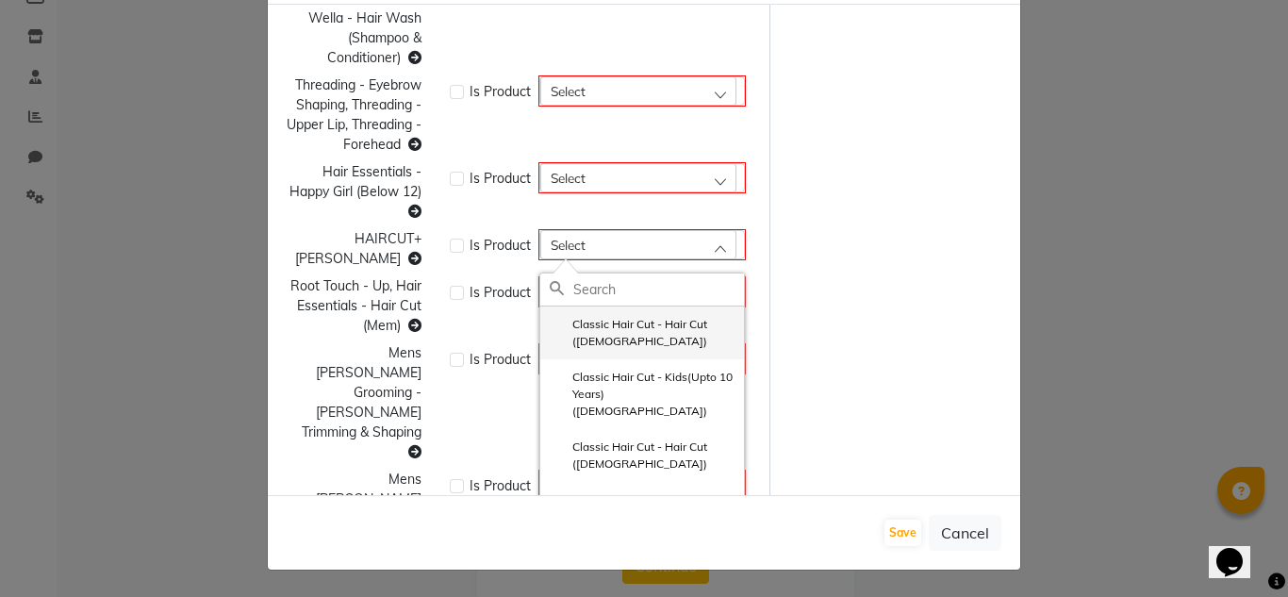
click at [663, 316] on label "Classic Hair Cut - Hair Cut ([DEMOGRAPHIC_DATA])" at bounding box center [642, 333] width 185 height 34
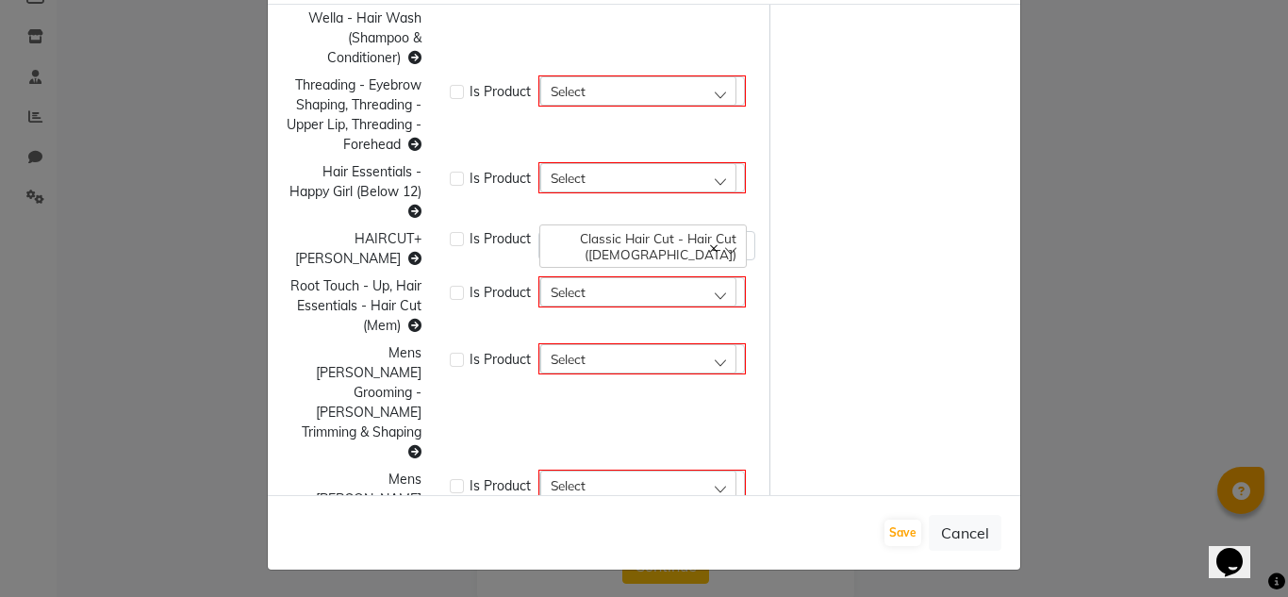
click at [710, 470] on div "Select" at bounding box center [638, 484] width 196 height 28
click at [453, 479] on label at bounding box center [457, 486] width 14 height 14
click at [453, 478] on input "checkbox" at bounding box center [456, 484] width 12 height 12
checkbox input "true"
click at [944, 534] on button "Cancel" at bounding box center [964, 533] width 73 height 36
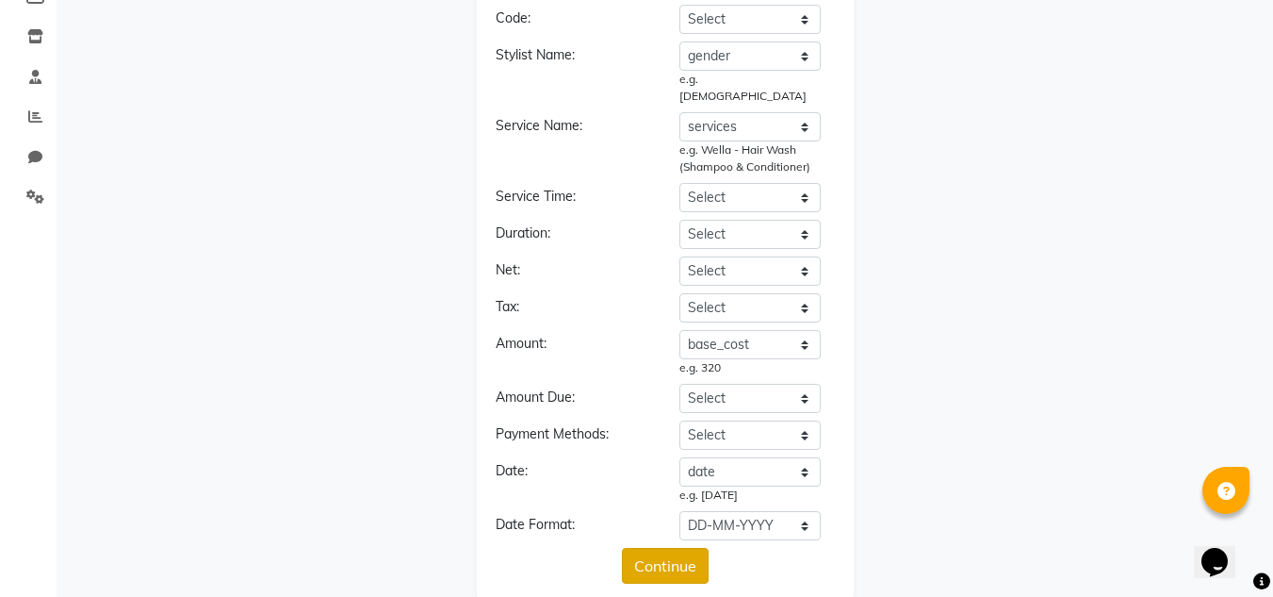
click at [680, 549] on button "Continue" at bounding box center [665, 566] width 87 height 36
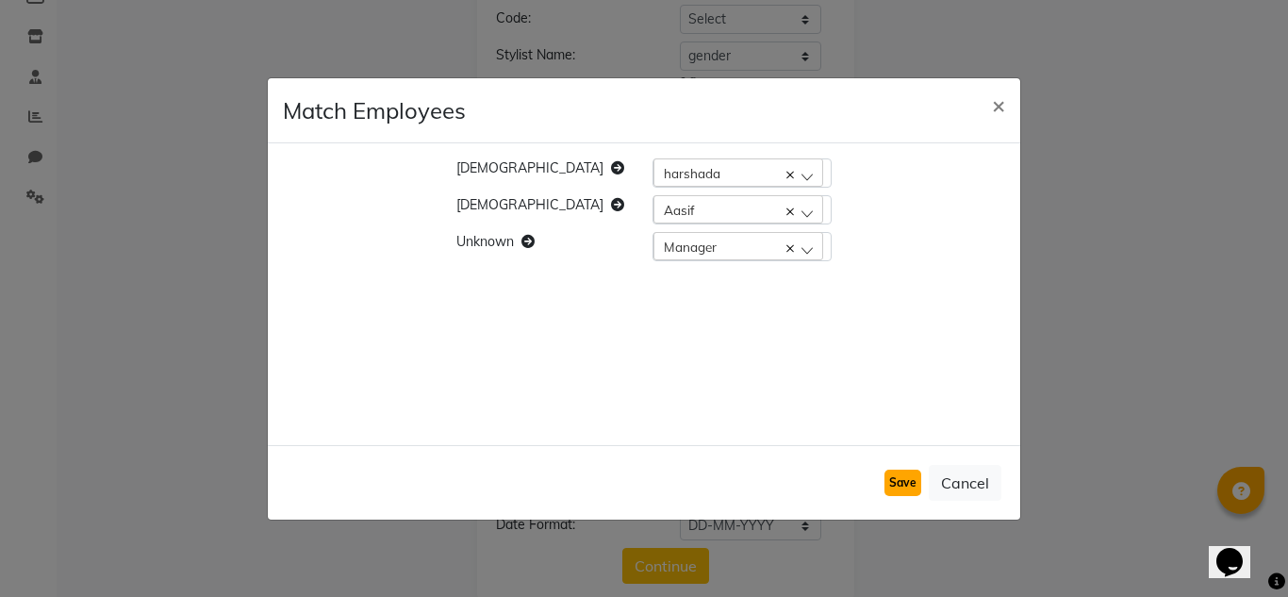
click at [900, 484] on button "Save" at bounding box center [902, 482] width 37 height 26
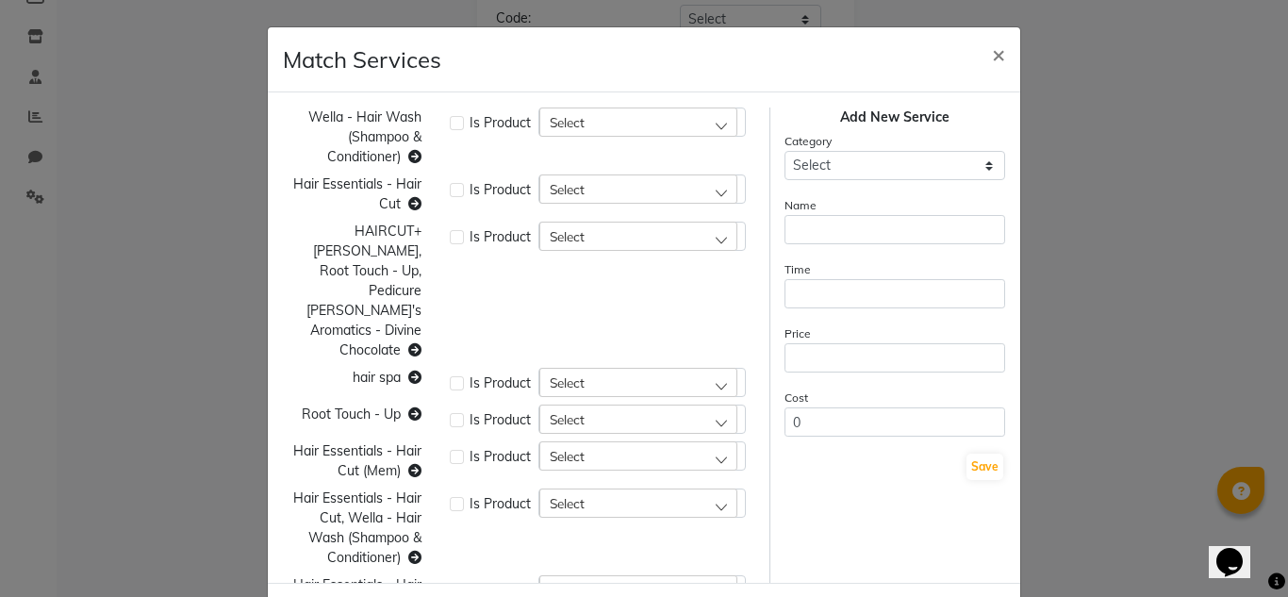
click at [408, 156] on icon at bounding box center [414, 156] width 13 height 13
click at [714, 123] on div "Select" at bounding box center [638, 121] width 198 height 28
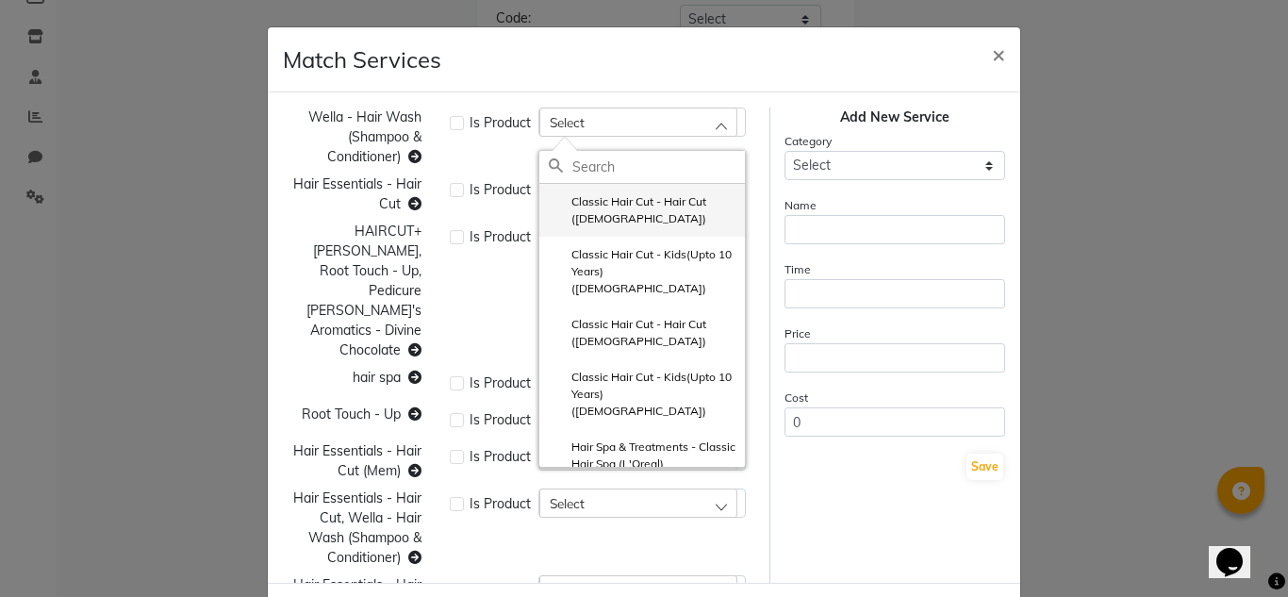
click at [587, 200] on label "Classic Hair Cut - Hair Cut ([DEMOGRAPHIC_DATA])" at bounding box center [642, 210] width 187 height 34
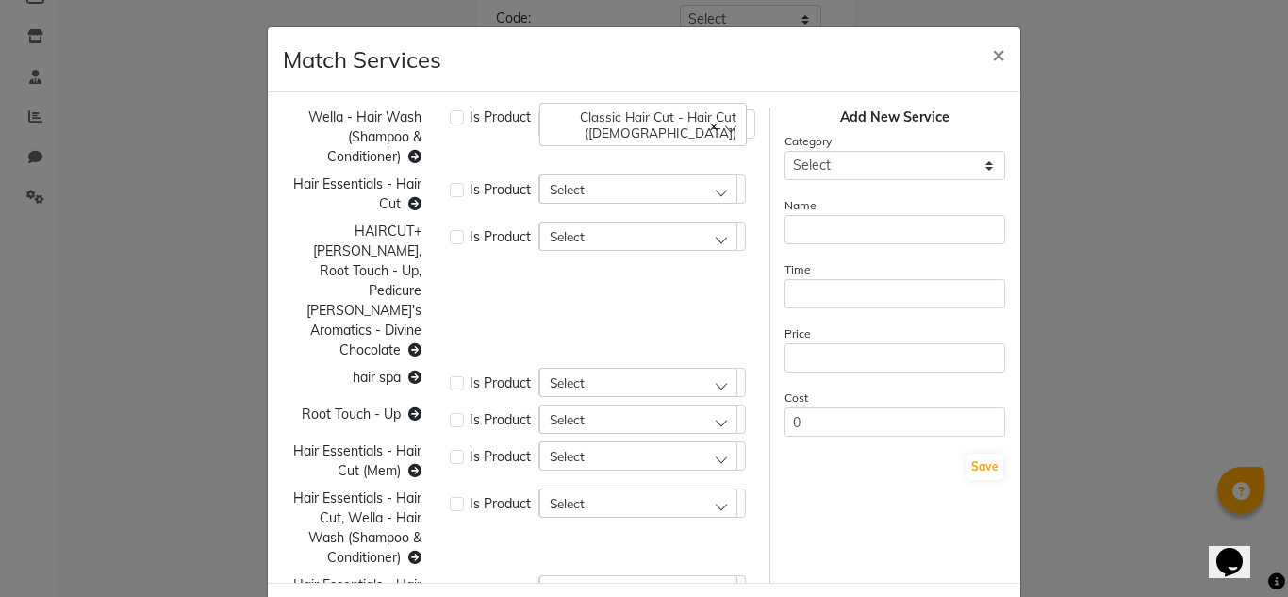
click at [709, 196] on div "Select" at bounding box center [638, 188] width 198 height 28
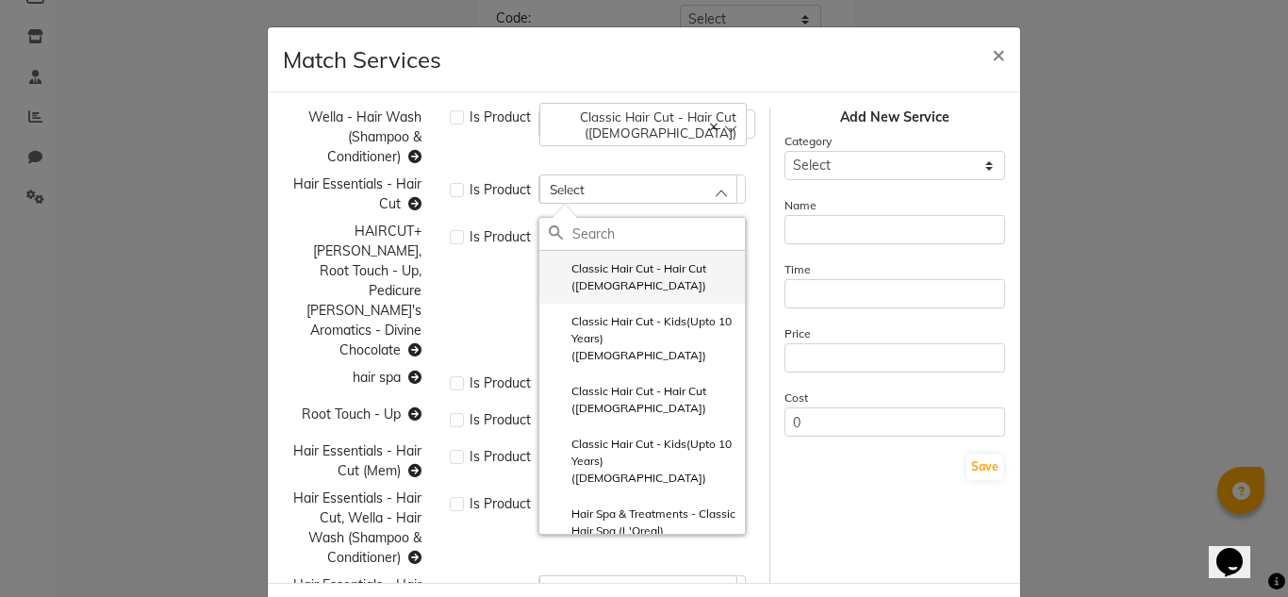
click at [590, 276] on label "Classic Hair Cut - Hair Cut ([DEMOGRAPHIC_DATA])" at bounding box center [642, 277] width 187 height 34
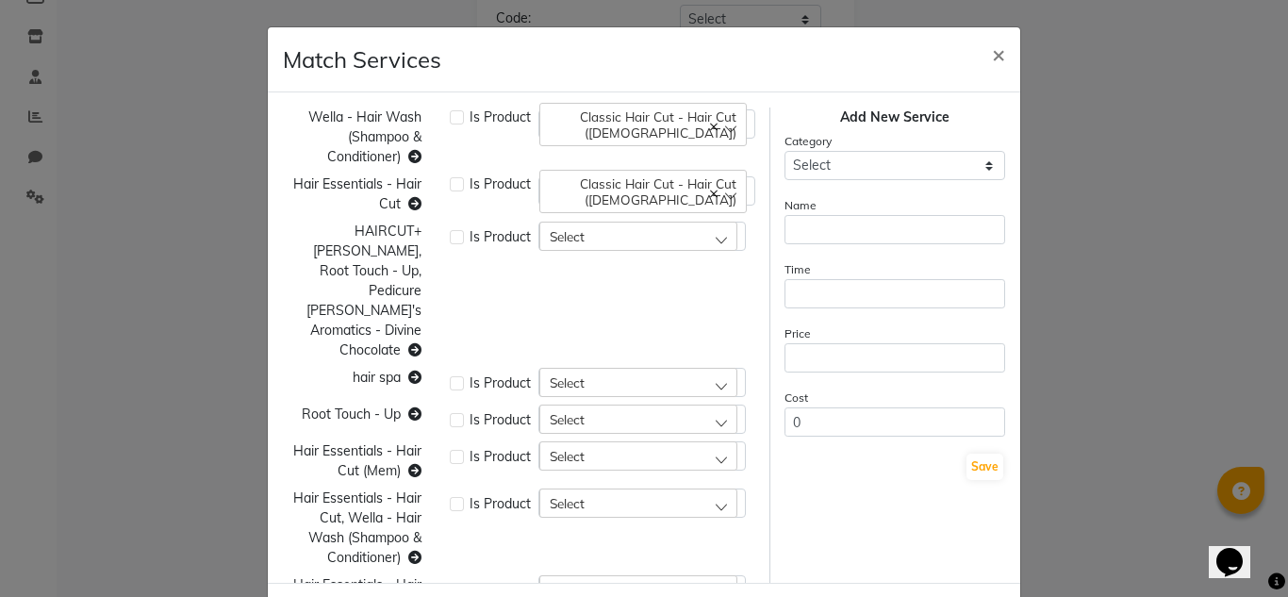
click at [715, 234] on div "Select" at bounding box center [638, 236] width 198 height 28
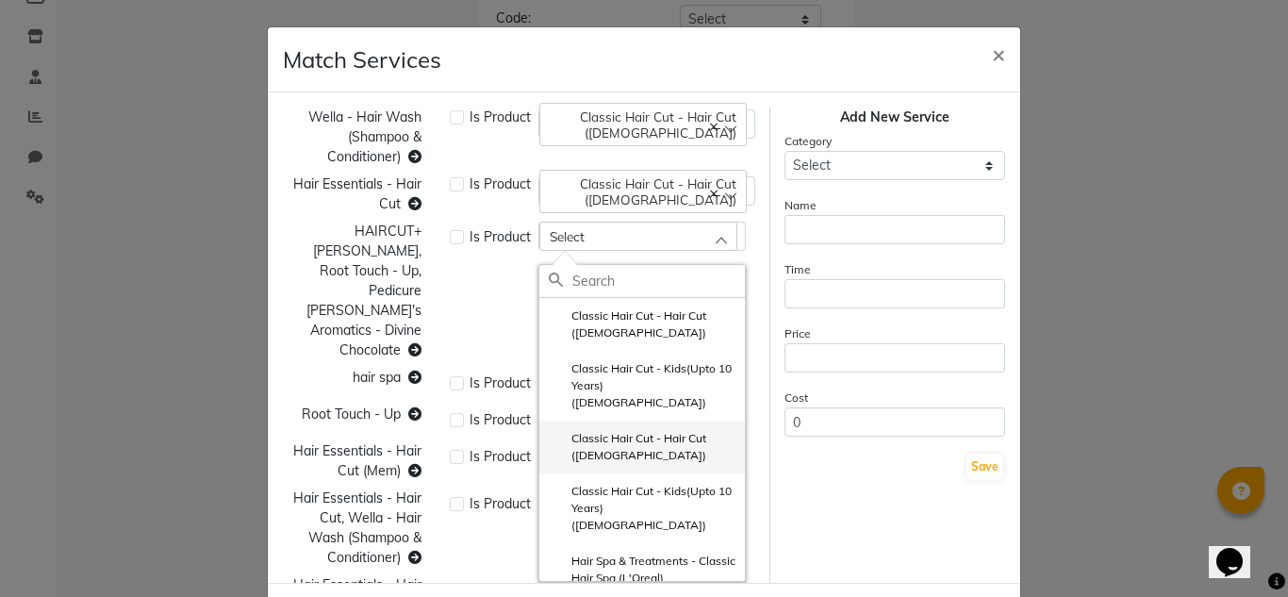
click at [570, 430] on label "Classic Hair Cut - Hair Cut ([DEMOGRAPHIC_DATA])" at bounding box center [642, 447] width 187 height 34
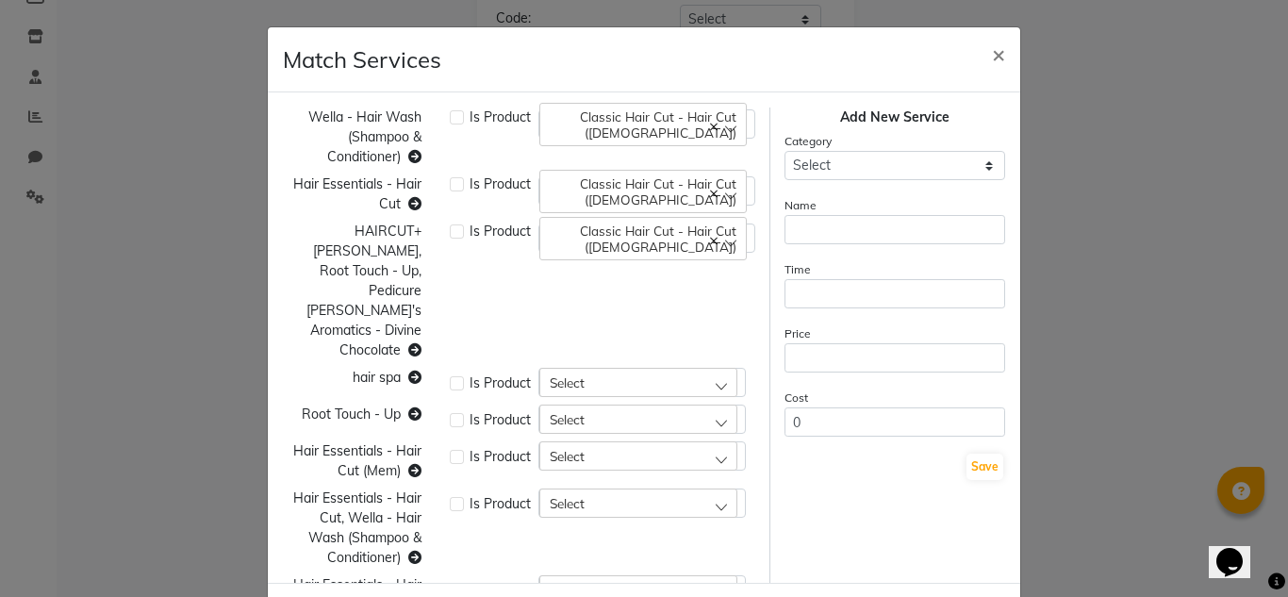
click at [716, 368] on div "Select" at bounding box center [638, 382] width 198 height 28
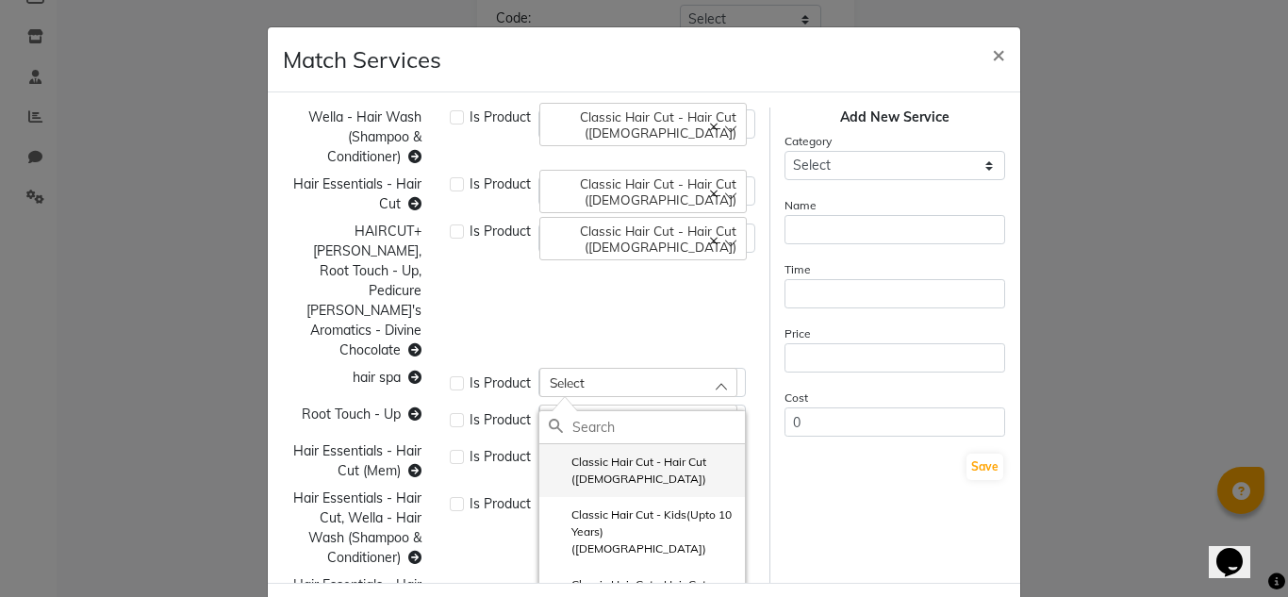
click at [610, 453] on label "Classic Hair Cut - Hair Cut ([DEMOGRAPHIC_DATA])" at bounding box center [642, 470] width 187 height 34
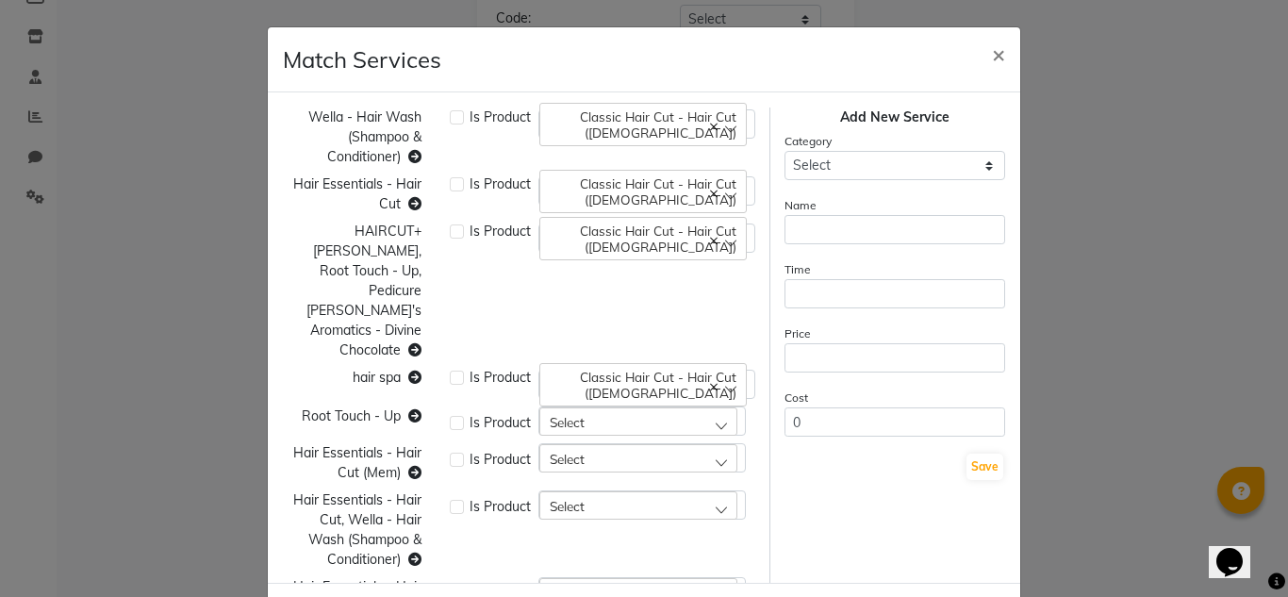
click at [708, 407] on div "Select" at bounding box center [638, 421] width 198 height 28
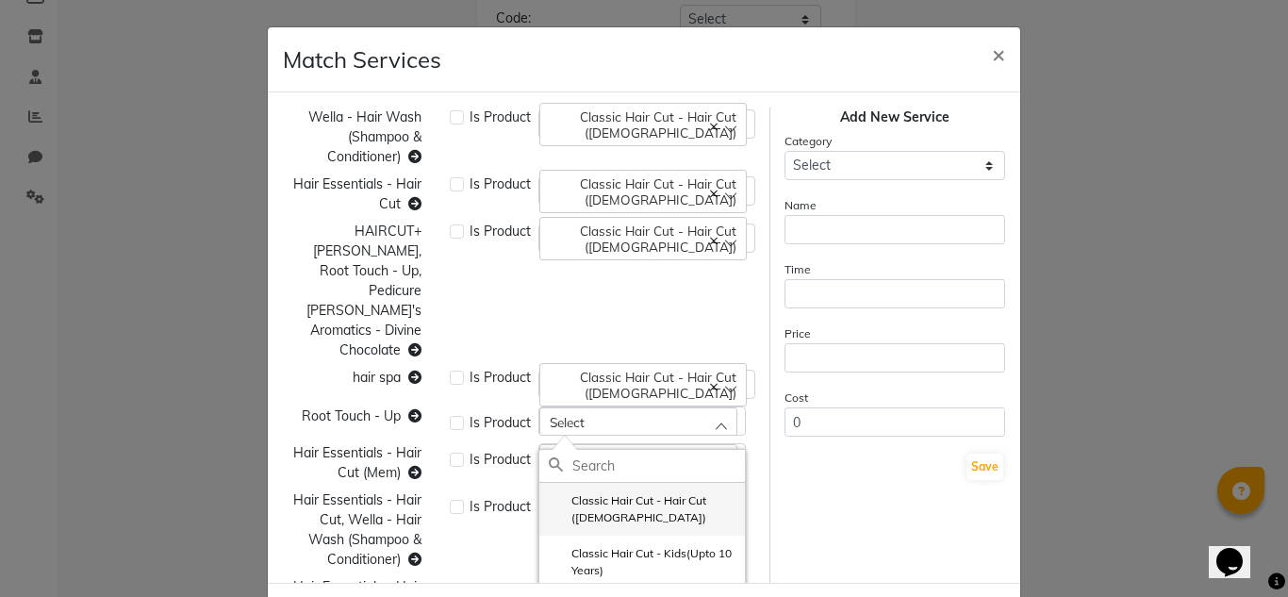
click at [600, 492] on label "Classic Hair Cut - Hair Cut ([DEMOGRAPHIC_DATA])" at bounding box center [642, 509] width 187 height 34
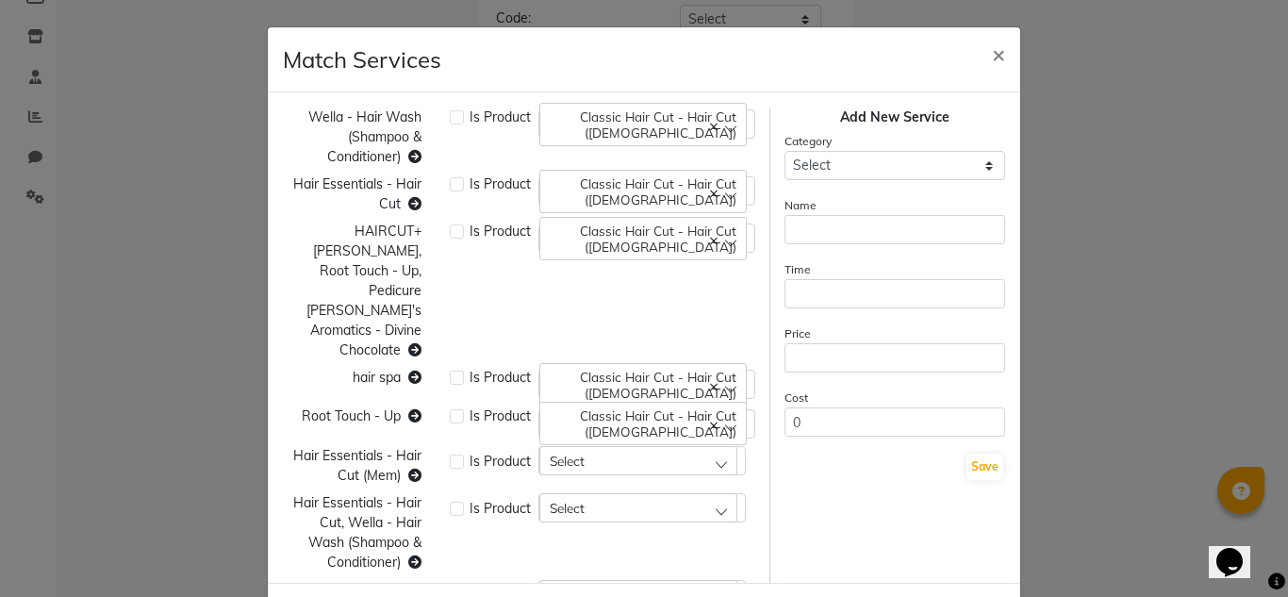
scroll to position [88, 0]
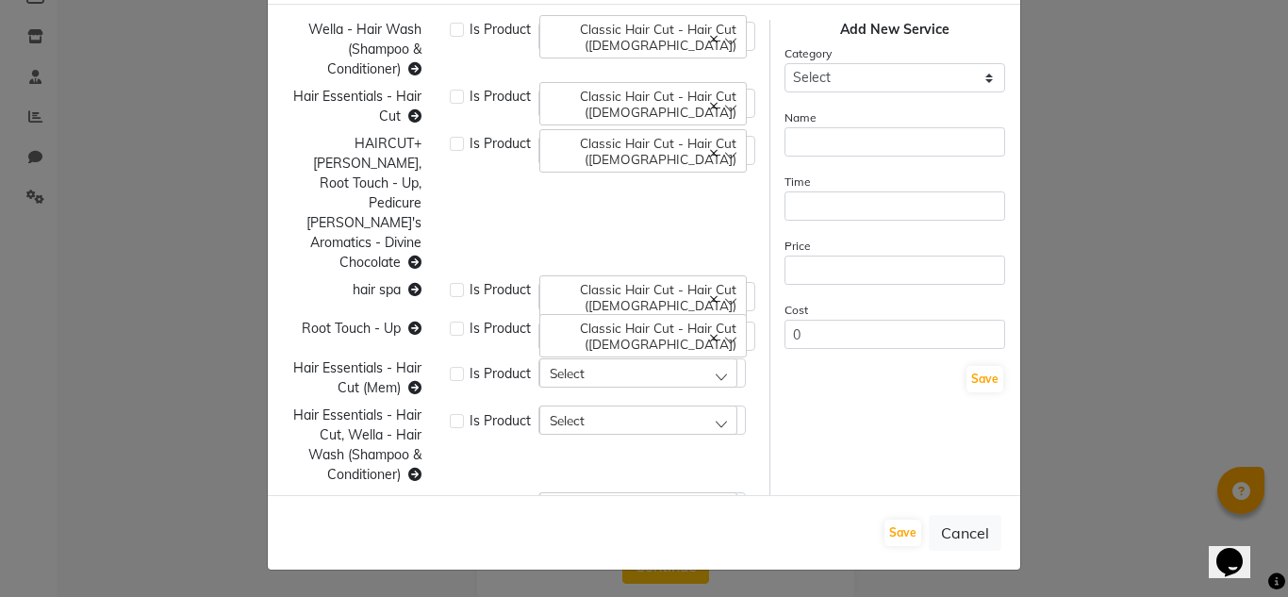
click at [705, 358] on div "Select" at bounding box center [638, 372] width 198 height 28
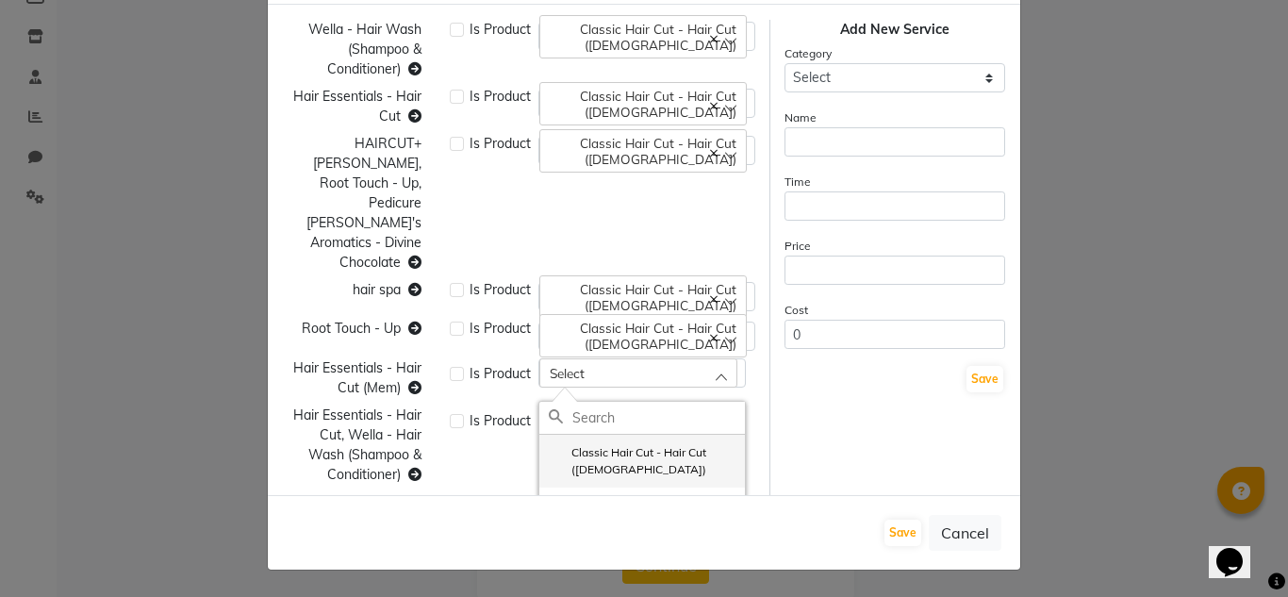
click at [576, 444] on label "Classic Hair Cut - Hair Cut ([DEMOGRAPHIC_DATA])" at bounding box center [642, 461] width 187 height 34
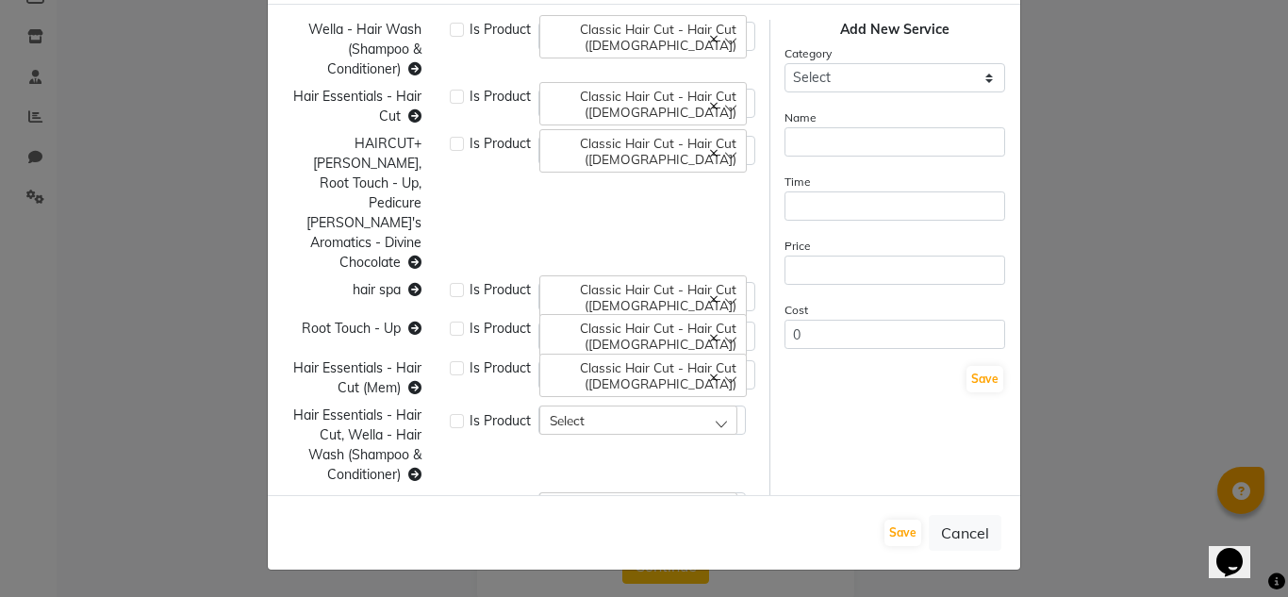
click at [717, 405] on div "Select" at bounding box center [638, 419] width 198 height 28
click at [610, 491] on label "Classic Hair Cut - Hair Cut ([DEMOGRAPHIC_DATA])" at bounding box center [642, 508] width 187 height 34
click at [711, 492] on div "Select" at bounding box center [638, 506] width 198 height 28
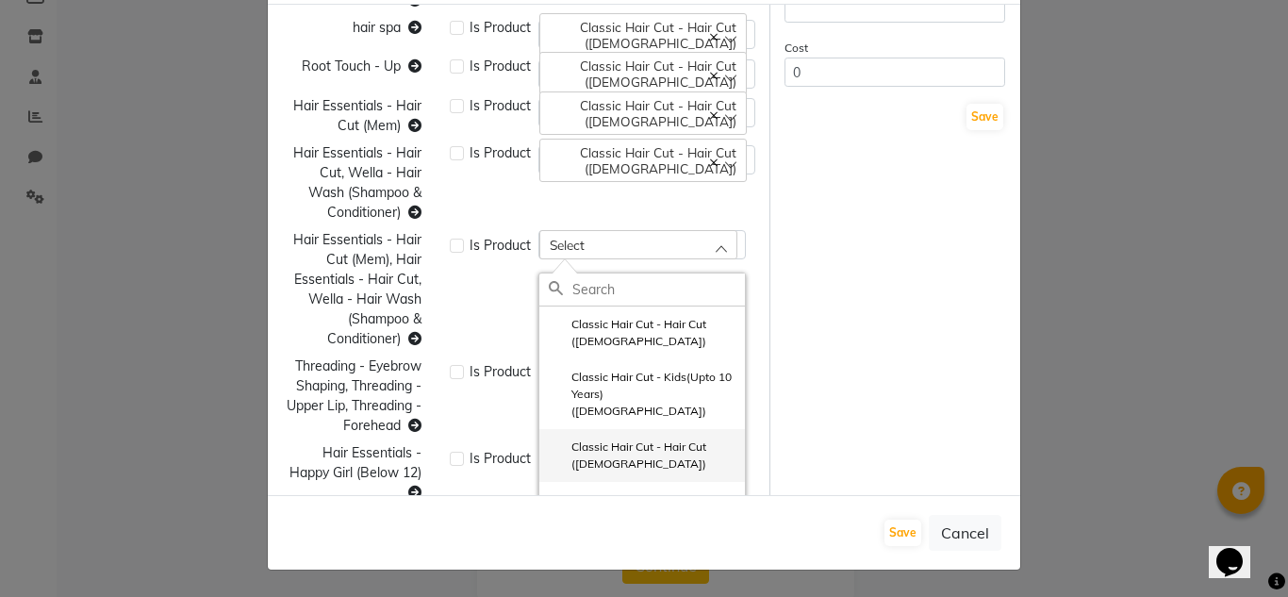
click at [659, 438] on label "Classic Hair Cut - Hair Cut ([DEMOGRAPHIC_DATA])" at bounding box center [642, 455] width 187 height 34
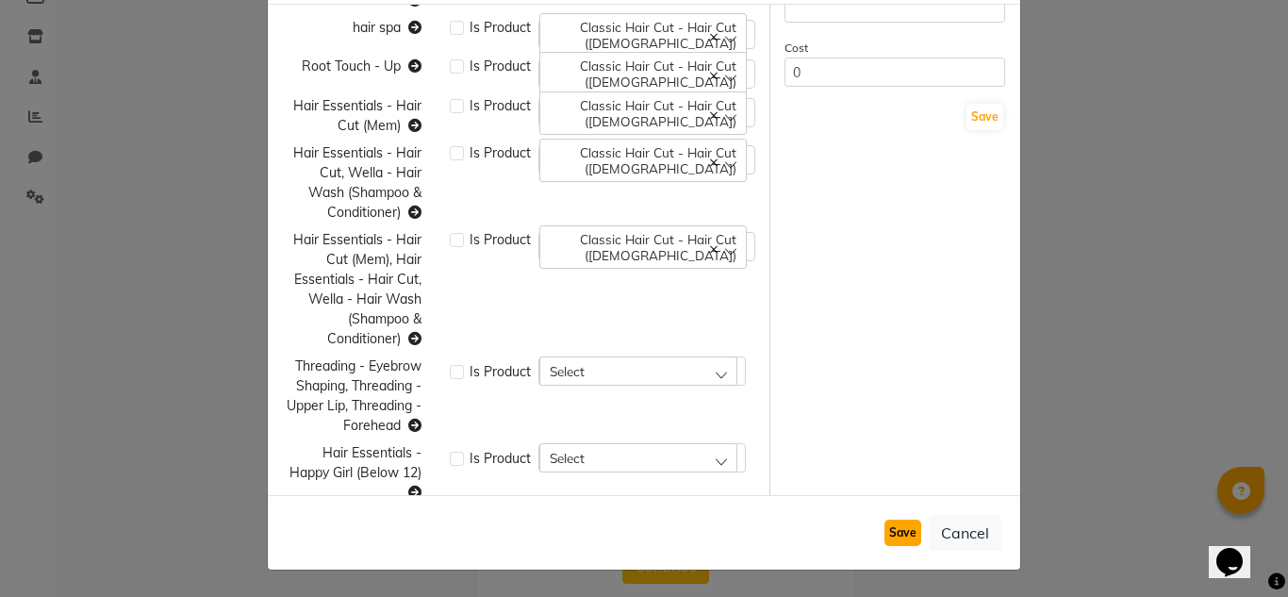
click at [895, 534] on button "Save" at bounding box center [902, 532] width 37 height 26
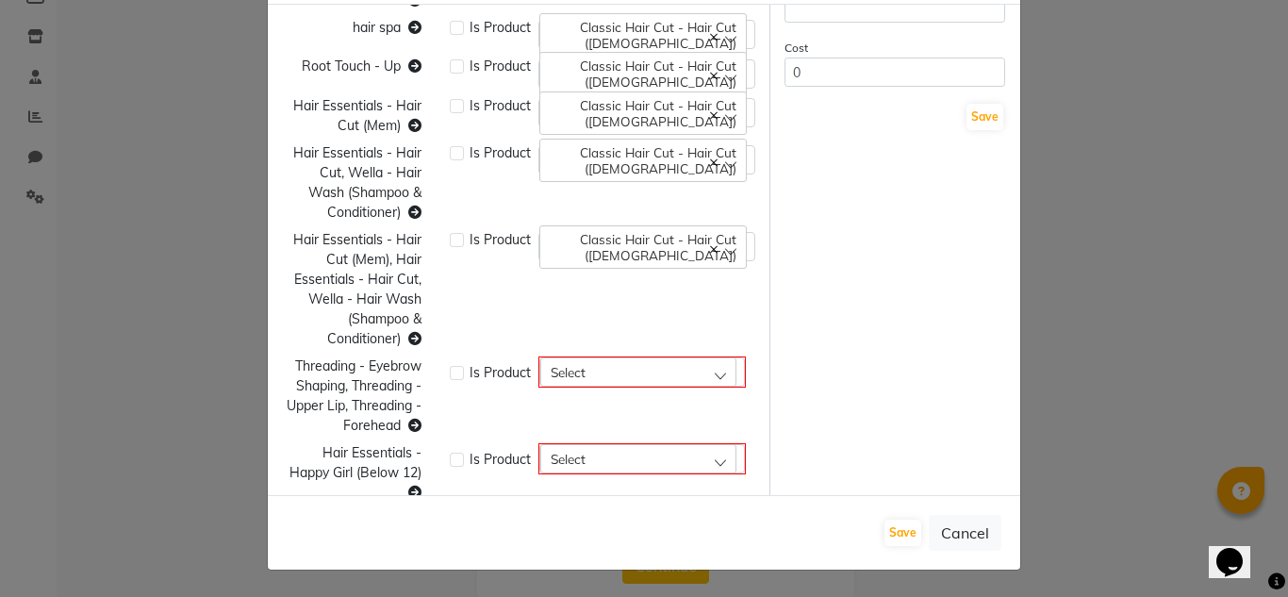
click at [708, 357] on div "Select" at bounding box center [638, 371] width 196 height 28
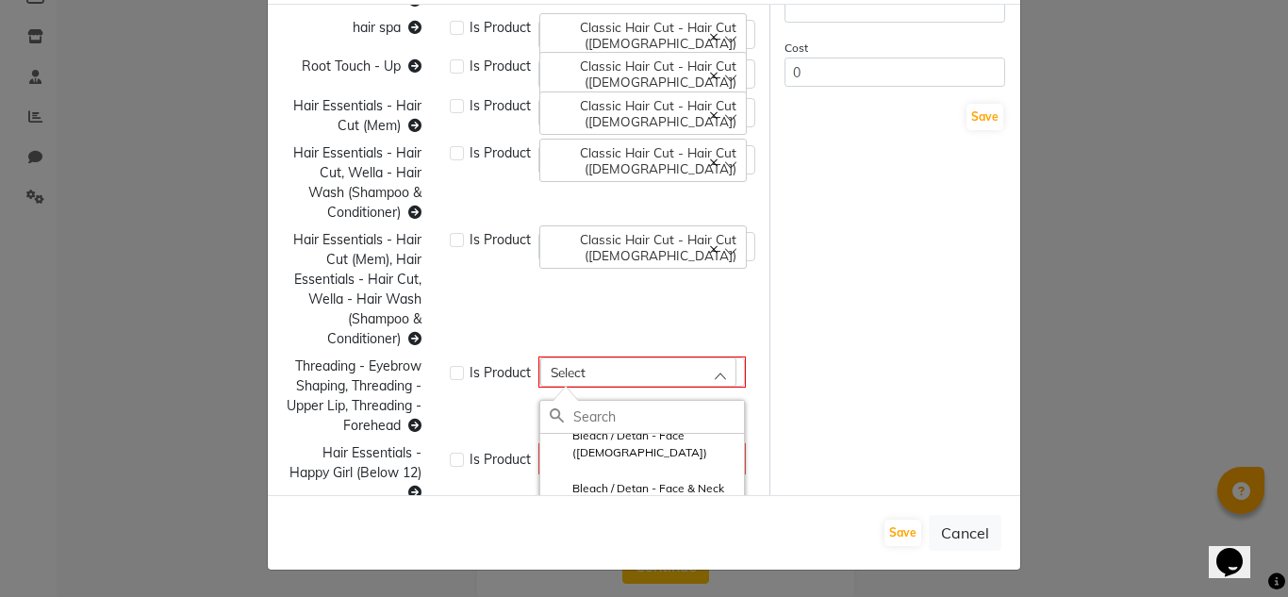
scroll to position [4711, 0]
click at [650, 477] on label "Bleach / Detan - Front / Back ([DEMOGRAPHIC_DATA])" at bounding box center [642, 494] width 185 height 34
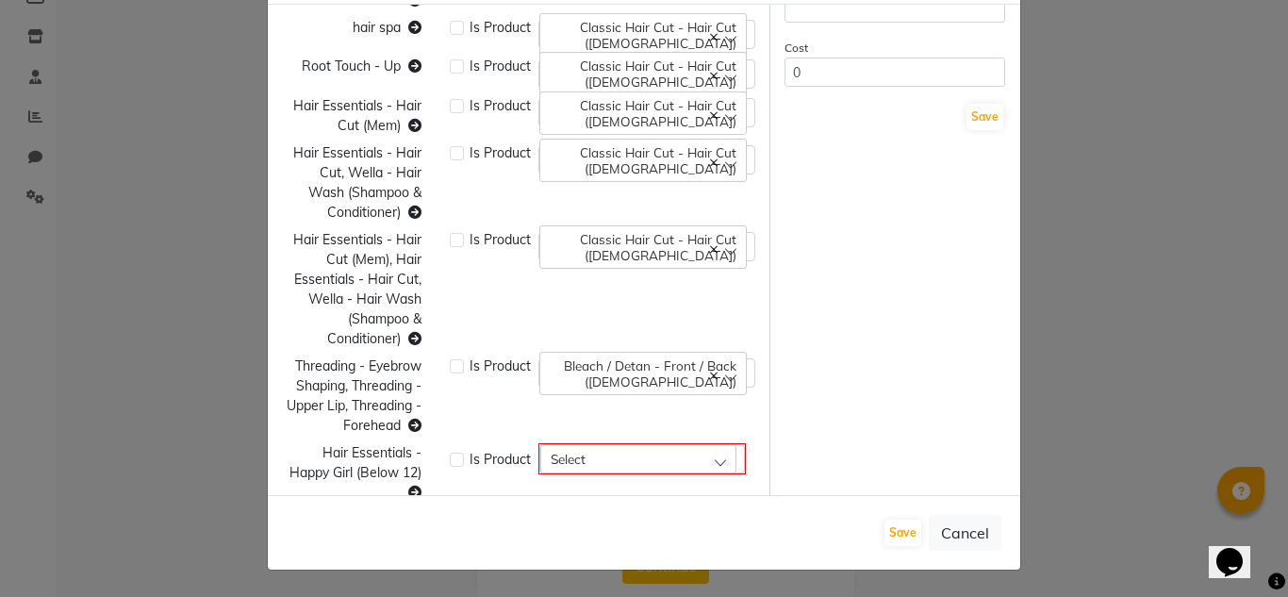
click at [710, 444] on div "Select" at bounding box center [638, 458] width 196 height 28
click at [676, 530] on label "Classic Hair Cut - Hair Cut ([DEMOGRAPHIC_DATA])" at bounding box center [642, 547] width 185 height 34
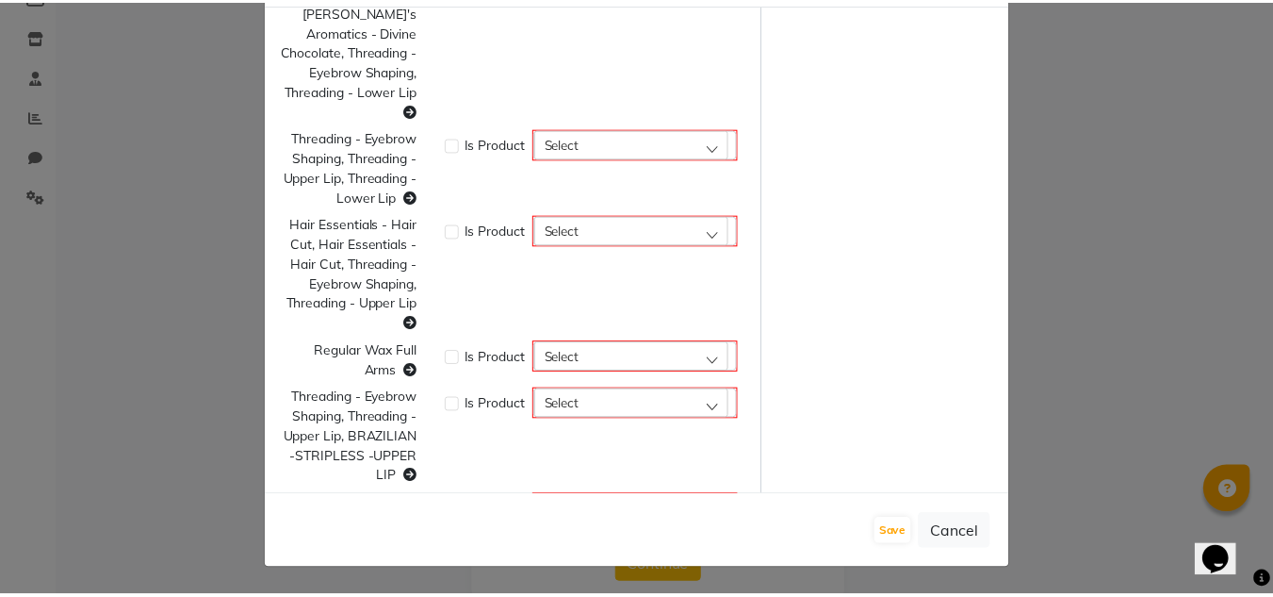
scroll to position [6990, 0]
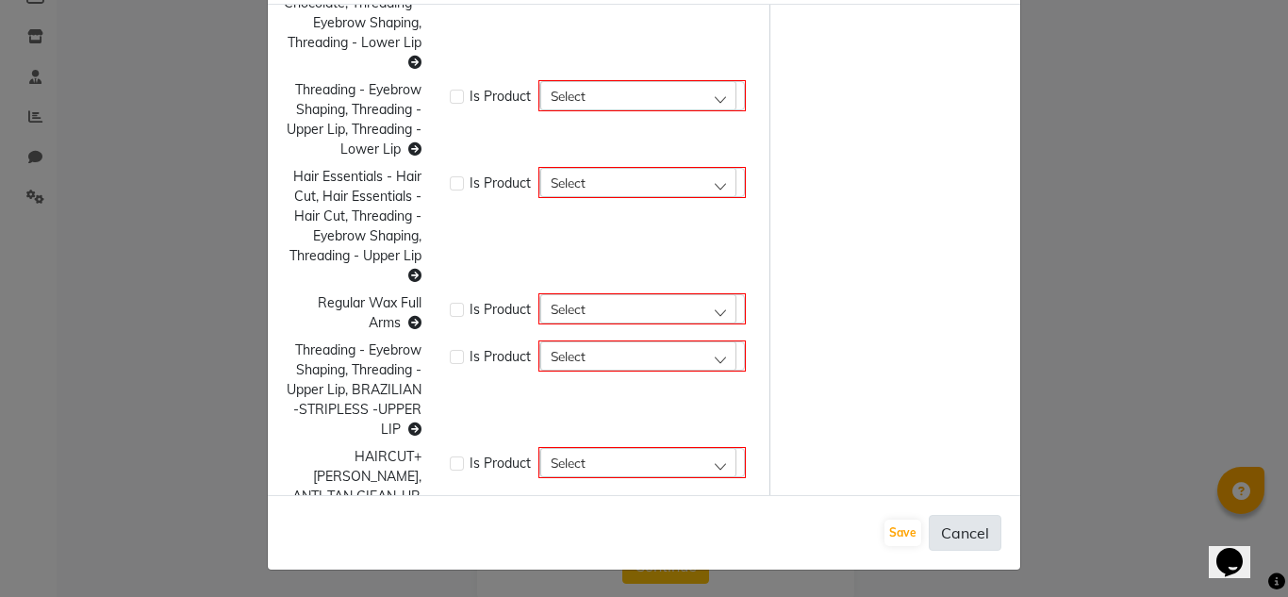
click at [956, 537] on button "Cancel" at bounding box center [964, 533] width 73 height 36
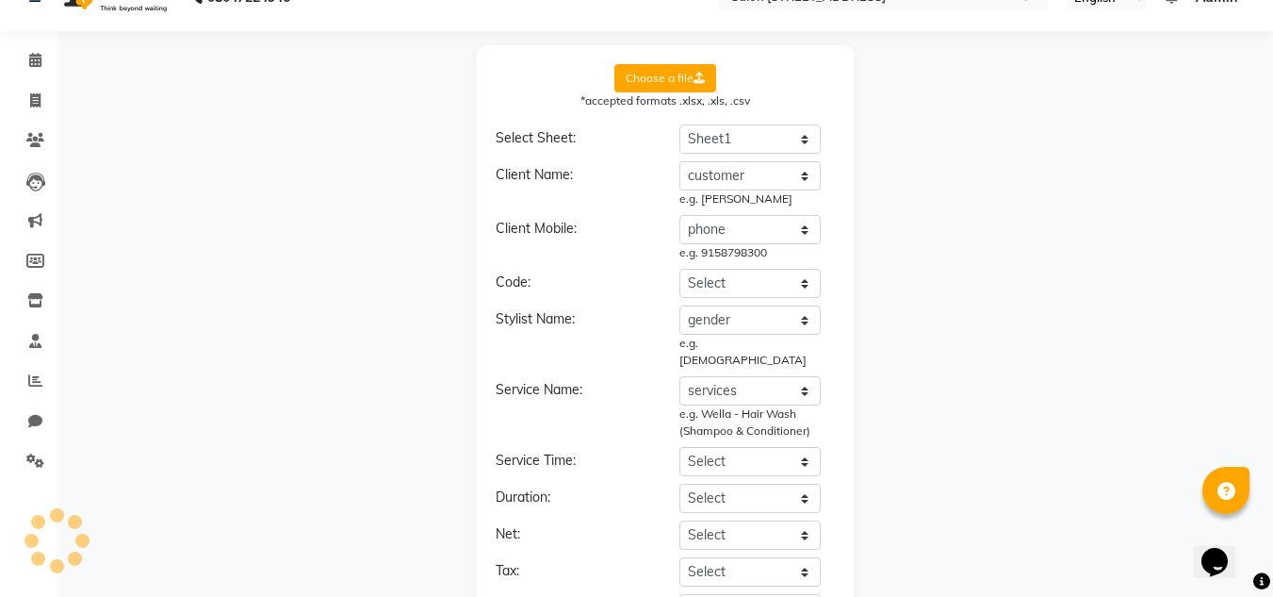
scroll to position [0, 0]
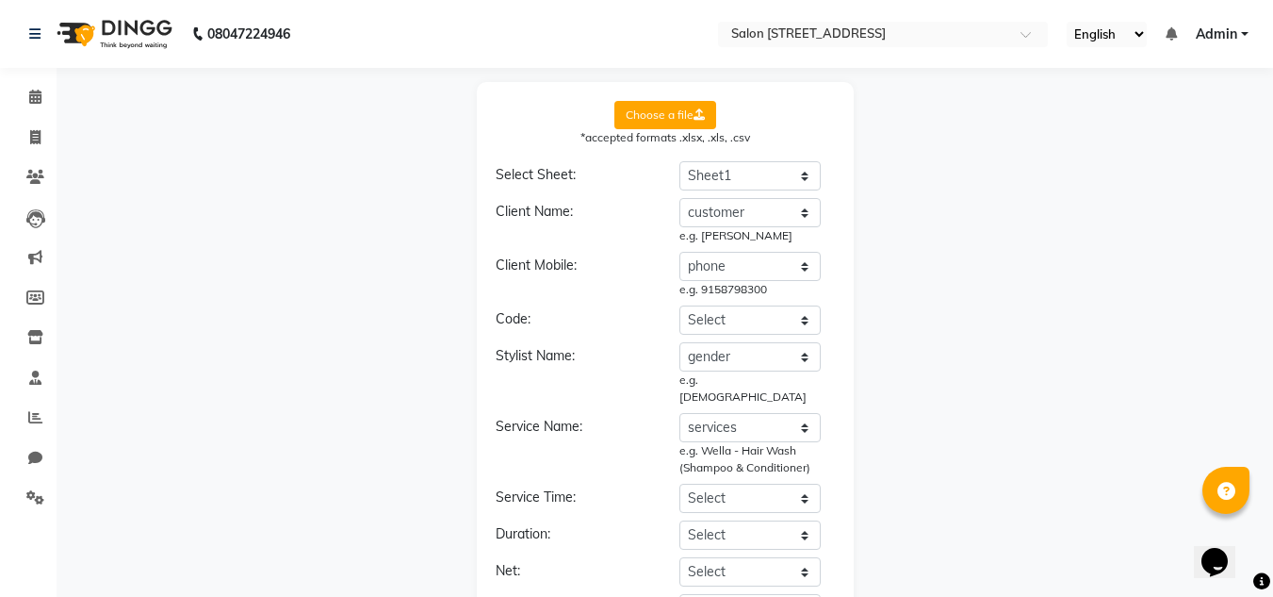
click at [653, 118] on label "Choose a file" at bounding box center [666, 115] width 102 height 28
click at [0, 0] on input "Choose a file" at bounding box center [0, 0] width 0 height 0
click at [673, 115] on label "Choose a file" at bounding box center [666, 115] width 102 height 28
click at [0, 0] on input "Choose a file" at bounding box center [0, 0] width 0 height 0
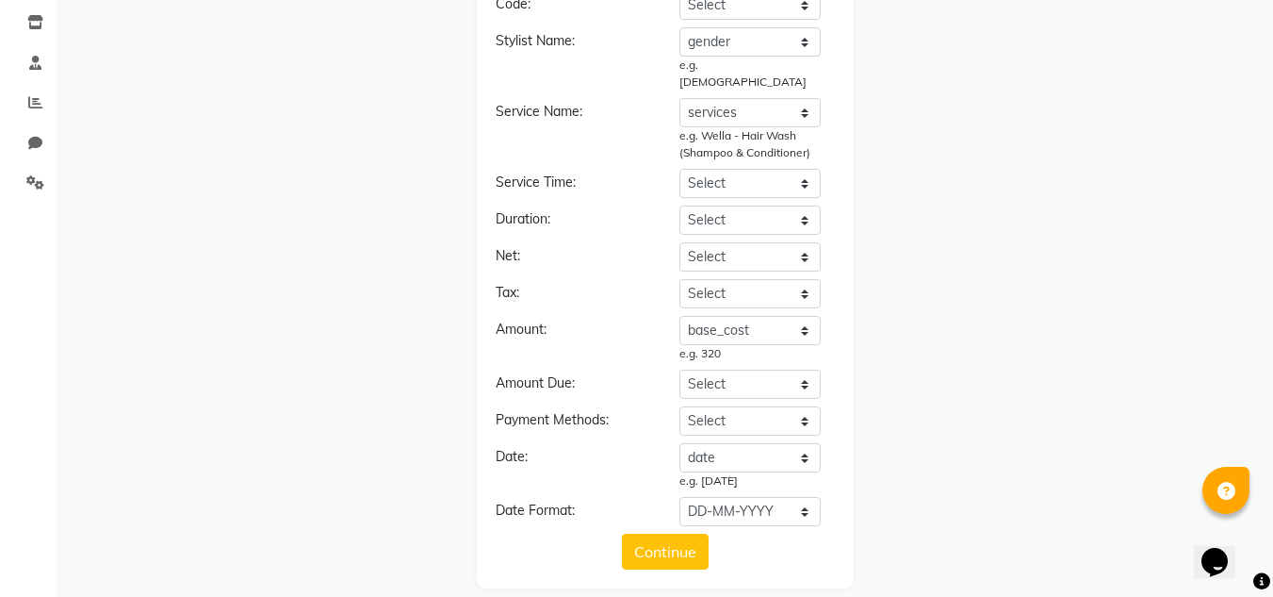
scroll to position [318, 0]
click at [649, 534] on button "Continue" at bounding box center [665, 549] width 87 height 36
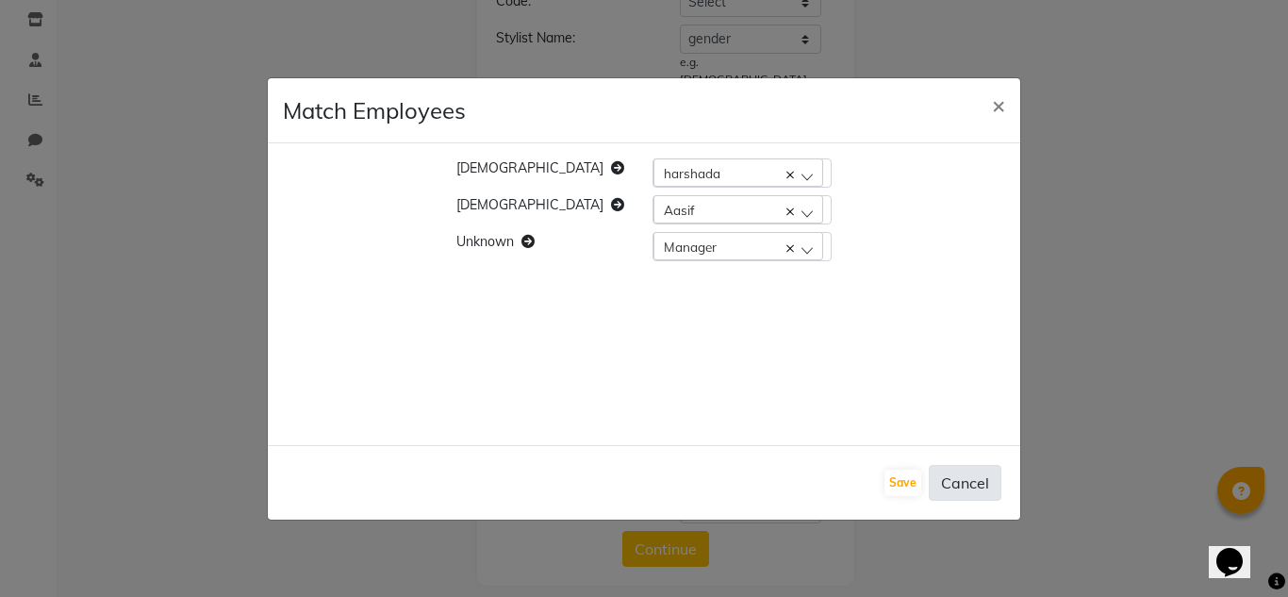
click at [979, 479] on button "Cancel" at bounding box center [964, 483] width 73 height 36
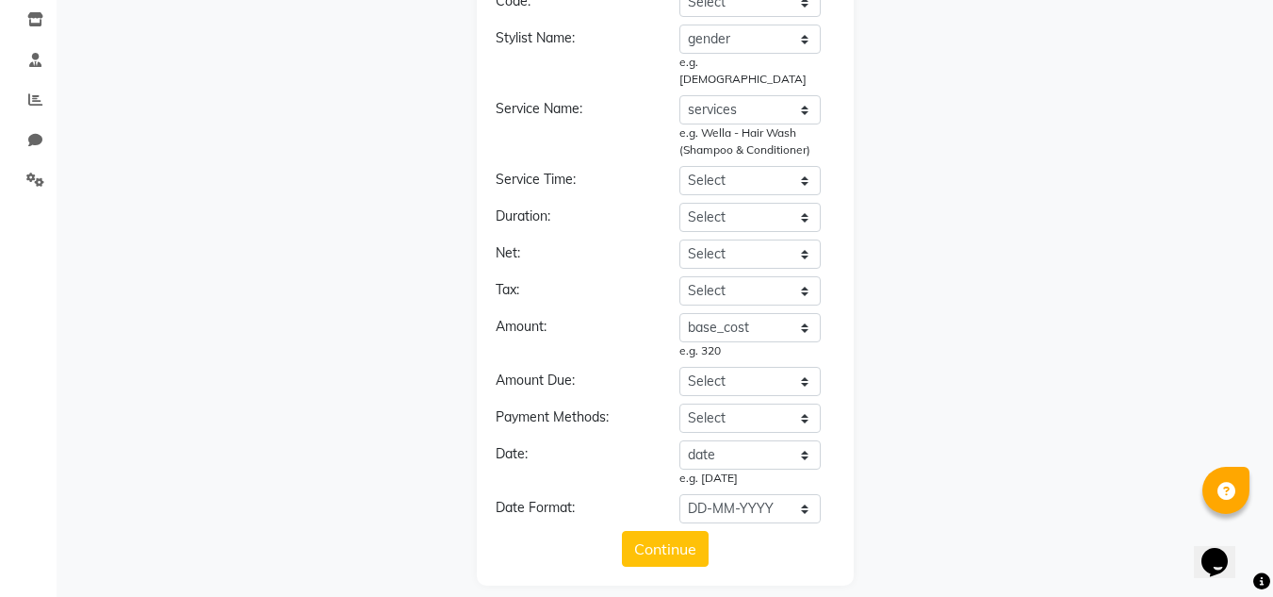
click at [1220, 490] on icon at bounding box center [1227, 492] width 18 height 18
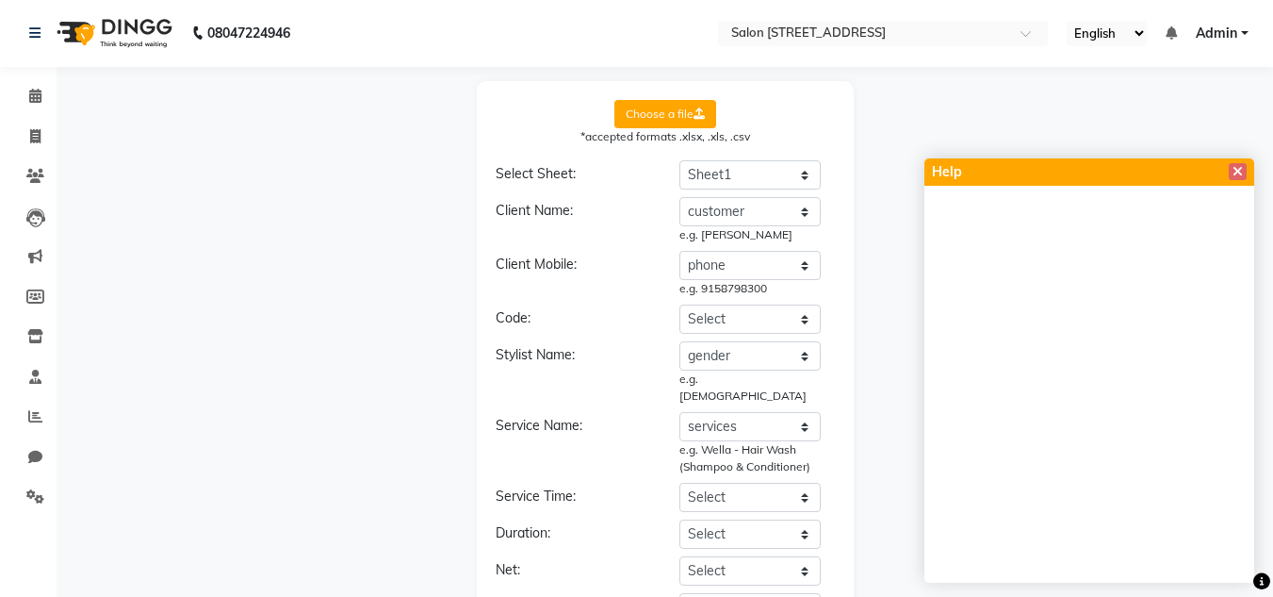
scroll to position [0, 0]
click at [38, 100] on icon at bounding box center [35, 97] width 12 height 14
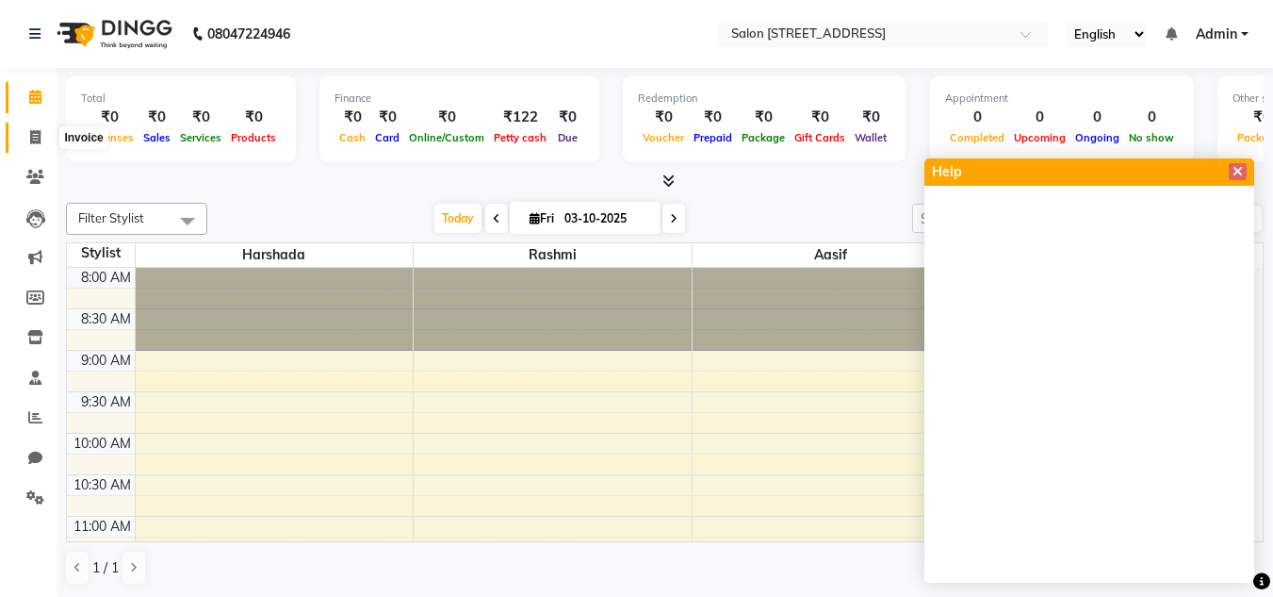
click at [31, 134] on icon at bounding box center [35, 137] width 10 height 14
select select "service"
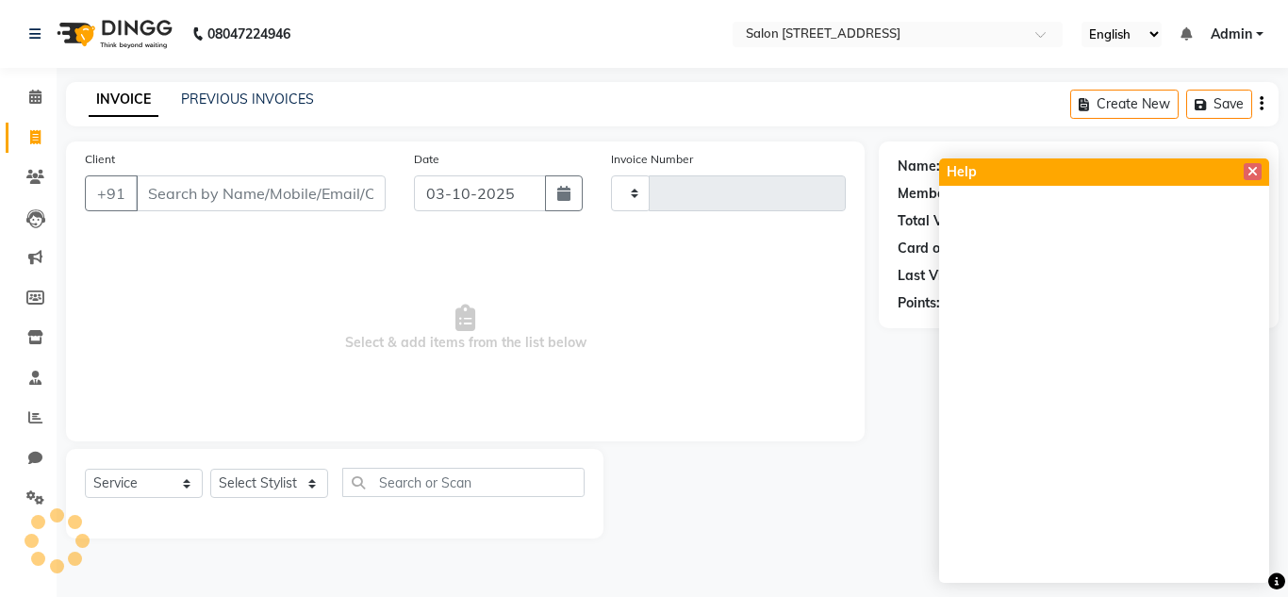
type input "0602"
select select "8448"
click at [32, 175] on icon at bounding box center [35, 177] width 18 height 14
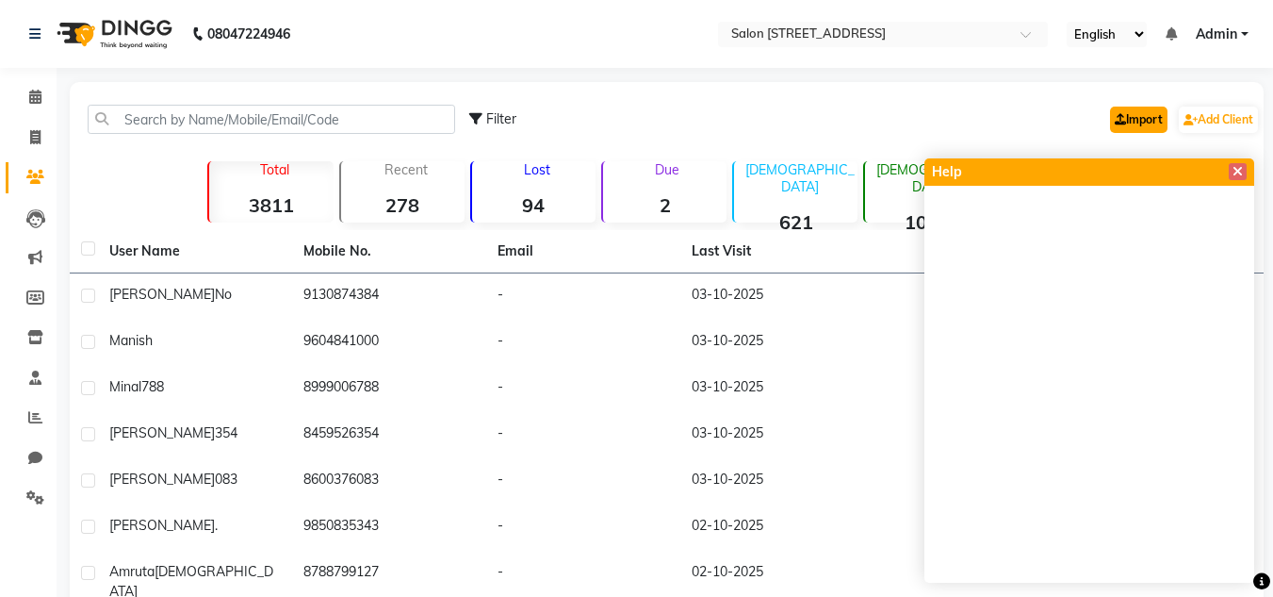
click at [1136, 117] on link "Import" at bounding box center [1138, 120] width 57 height 26
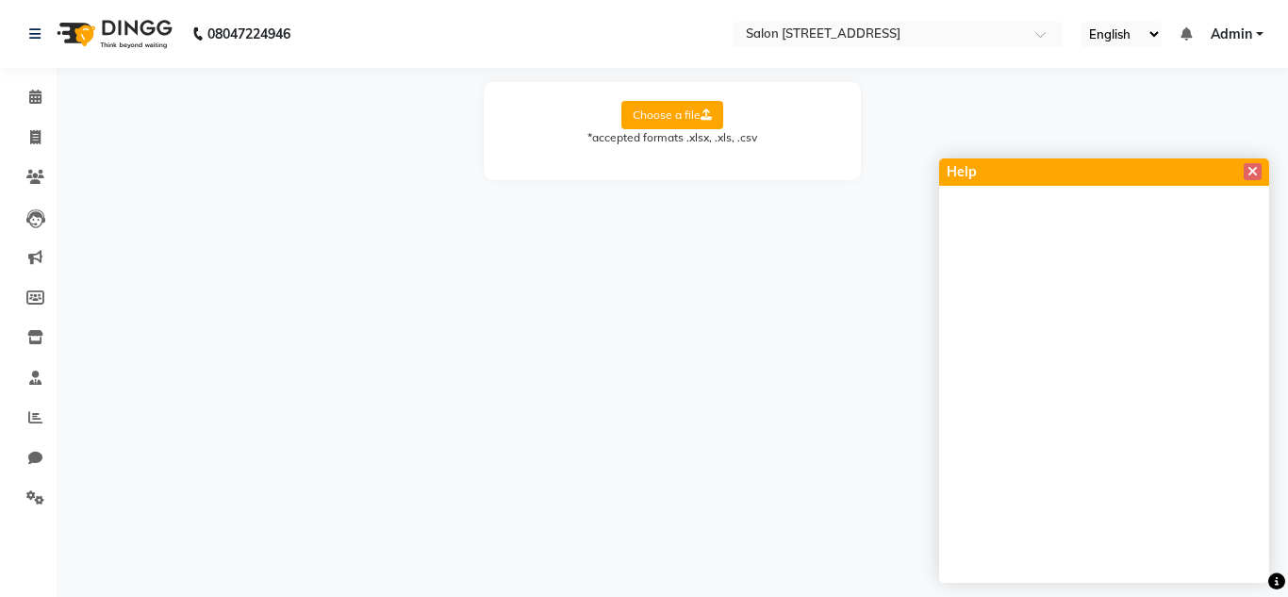
click at [685, 111] on label "Choose a file" at bounding box center [672, 115] width 102 height 28
click at [0, 0] on input "Choose a file" at bounding box center [0, 0] width 0 height 0
click at [814, 181] on select "Select Sheet Sheet1" at bounding box center [756, 175] width 141 height 29
click at [686, 161] on select "Select Sheet Sheet1" at bounding box center [756, 175] width 141 height 29
click at [646, 122] on label "Choose a file" at bounding box center [672, 115] width 102 height 28
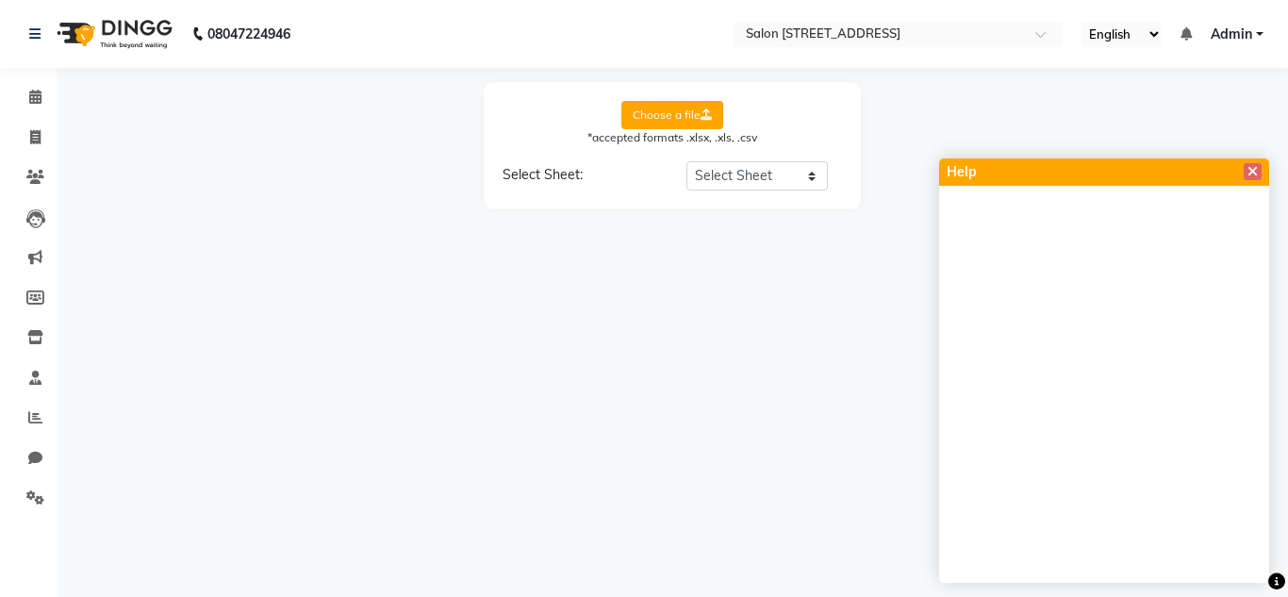
click at [0, 0] on input "Choose a file" at bounding box center [0, 0] width 0 height 0
click at [673, 121] on label "Choose a file" at bounding box center [672, 115] width 102 height 28
click at [0, 0] on input "Choose a file" at bounding box center [0, 0] width 0 height 0
click at [737, 177] on select "Select Sheet Sheet1" at bounding box center [756, 175] width 141 height 29
select select "Sheet1"
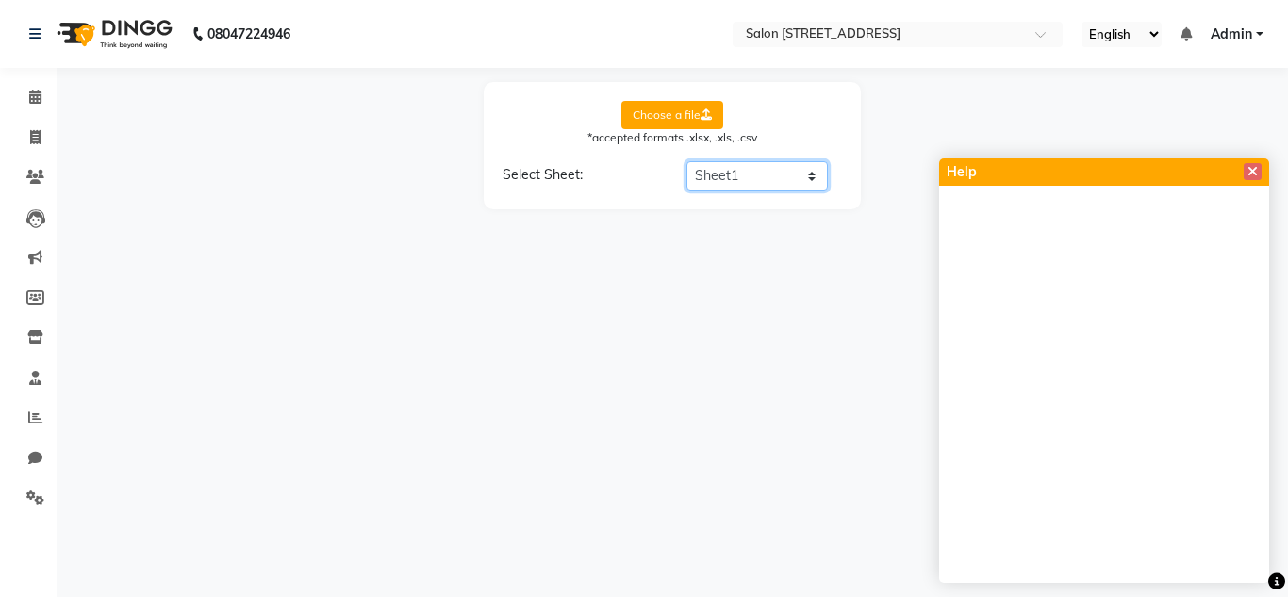
click at [686, 161] on select "Select Sheet Sheet1" at bounding box center [756, 175] width 141 height 29
select select "phone"
select select "email"
select select "gender"
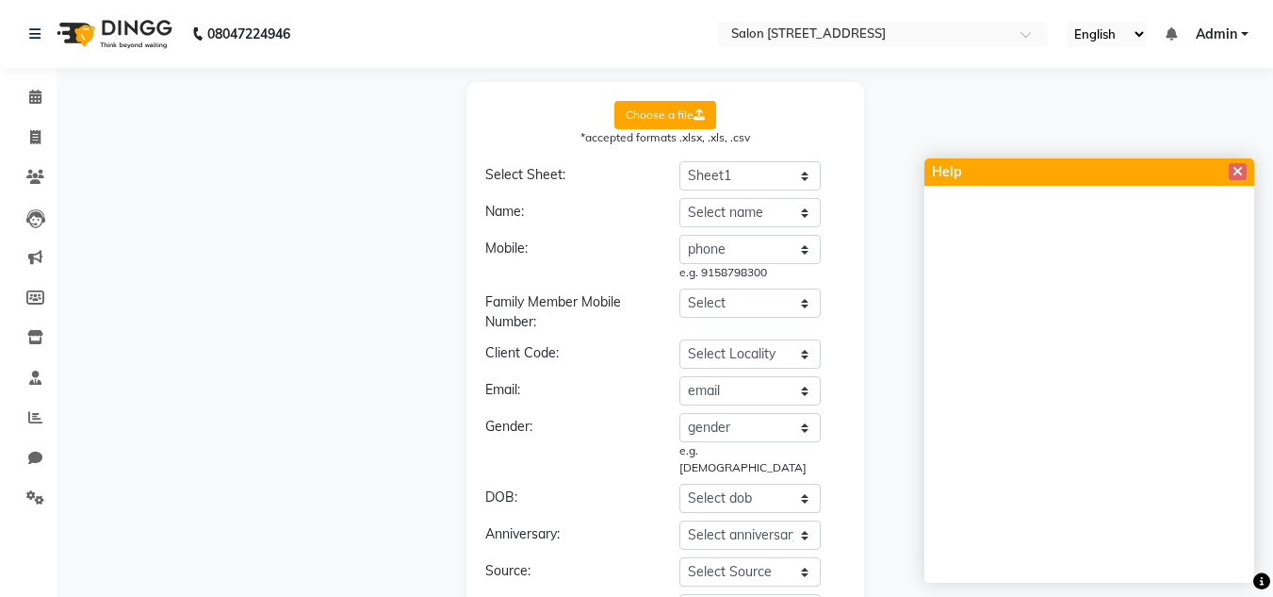
click at [668, 112] on label "Choose a file" at bounding box center [666, 115] width 102 height 28
click at [0, 0] on input "Choose a file" at bounding box center [0, 0] width 0 height 0
